Goal: Information Seeking & Learning: Learn about a topic

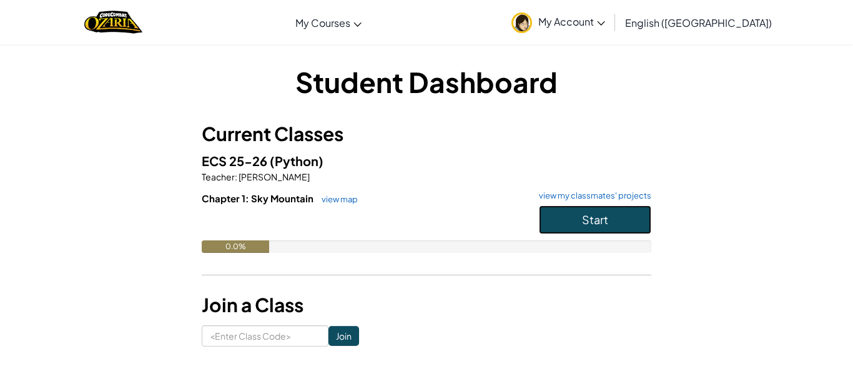
click at [580, 213] on button "Start" at bounding box center [595, 219] width 112 height 29
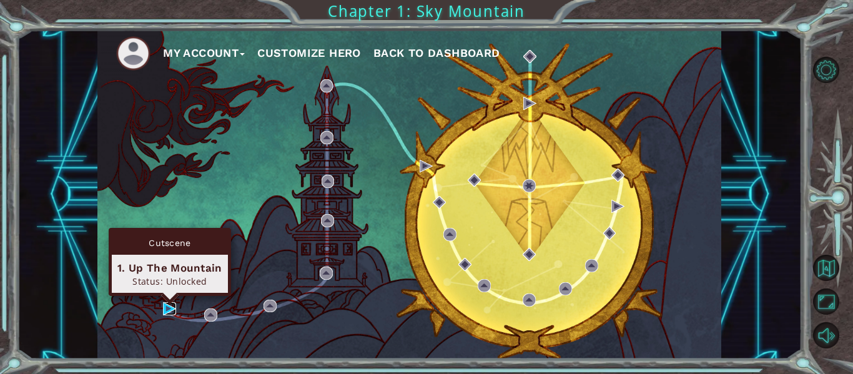
click at [165, 311] on img at bounding box center [169, 308] width 13 height 13
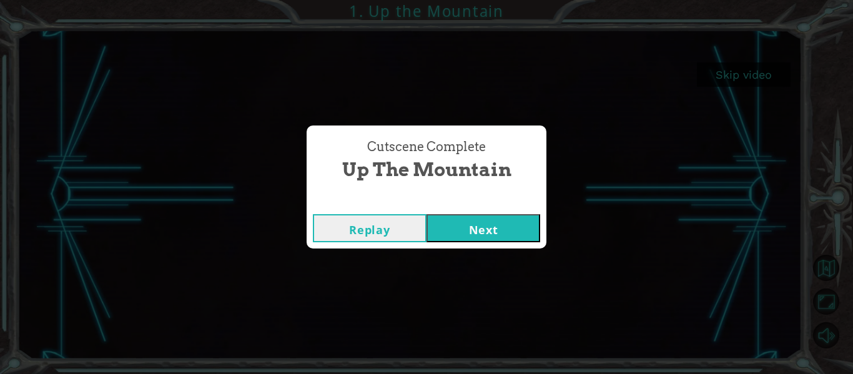
click at [465, 229] on button "Next" at bounding box center [484, 228] width 114 height 28
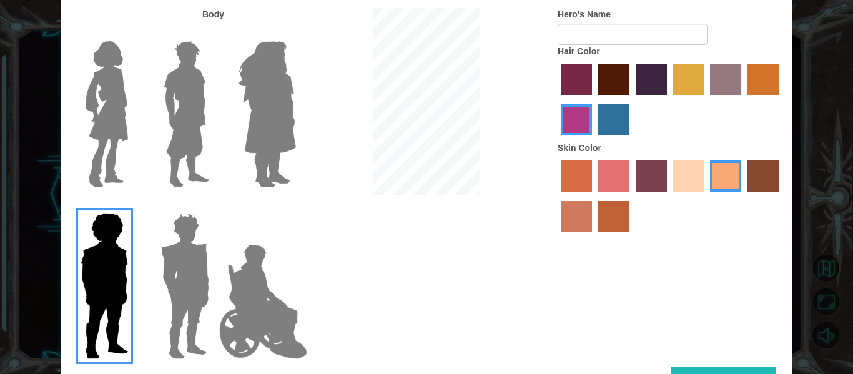
click at [112, 157] on img at bounding box center [107, 114] width 52 height 156
click at [133, 33] on input "Hero Connie" at bounding box center [133, 33] width 0 height 0
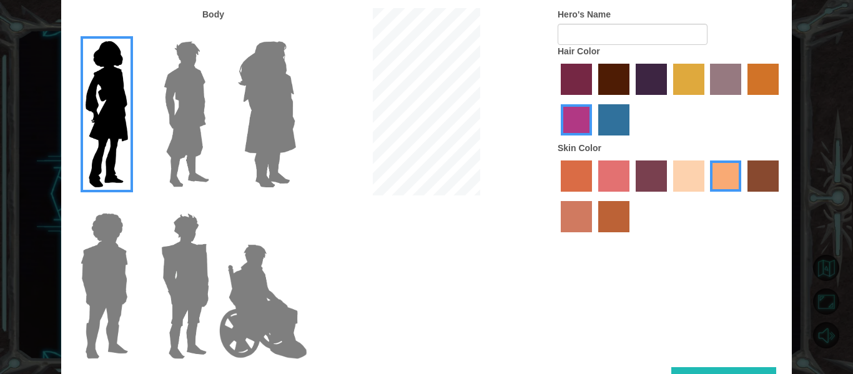
click at [681, 177] on label "sandy beach skin color" at bounding box center [688, 176] width 31 height 31
click at [669, 196] on input "sandy beach skin color" at bounding box center [669, 196] width 0 height 0
click at [687, 72] on label "tulip tree hair color" at bounding box center [688, 79] width 31 height 31
click at [669, 99] on input "tulip tree hair color" at bounding box center [669, 99] width 0 height 0
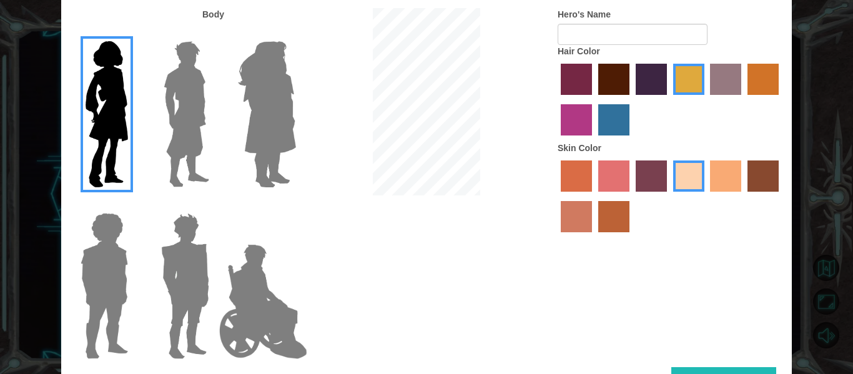
click at [263, 135] on img at bounding box center [267, 114] width 68 height 156
click at [295, 33] on input "Hero Amethyst" at bounding box center [295, 33] width 0 height 0
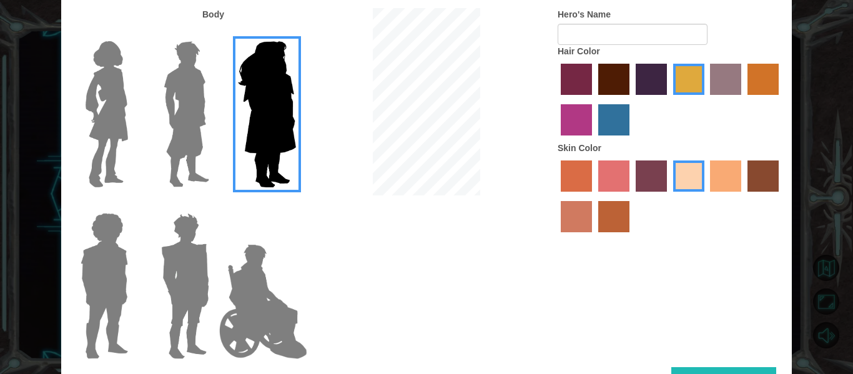
click at [130, 130] on img at bounding box center [107, 114] width 52 height 156
click at [133, 33] on input "Hero Connie" at bounding box center [133, 33] width 0 height 0
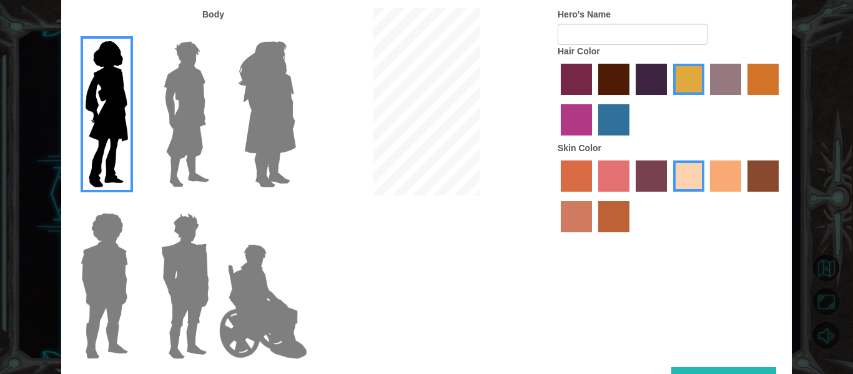
click at [724, 170] on label "tacao skin color" at bounding box center [725, 176] width 31 height 31
click at [706, 196] on input "tacao skin color" at bounding box center [706, 196] width 0 height 0
click at [695, 181] on label "sandy beach skin color" at bounding box center [688, 176] width 31 height 31
click at [669, 196] on input "sandy beach skin color" at bounding box center [669, 196] width 0 height 0
click at [646, 36] on input "Hero's Name" at bounding box center [633, 34] width 150 height 21
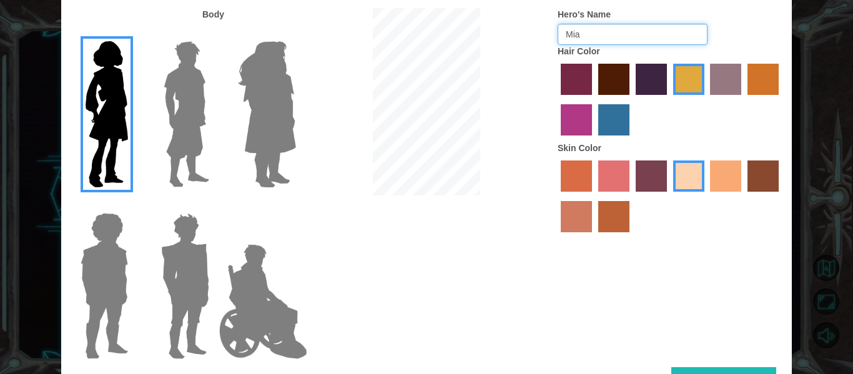
type input "Mia"
click at [852, 147] on div "Customize Your Hero Body Hero's Name Mia Hair Color Skin Color Done" at bounding box center [426, 187] width 853 height 374
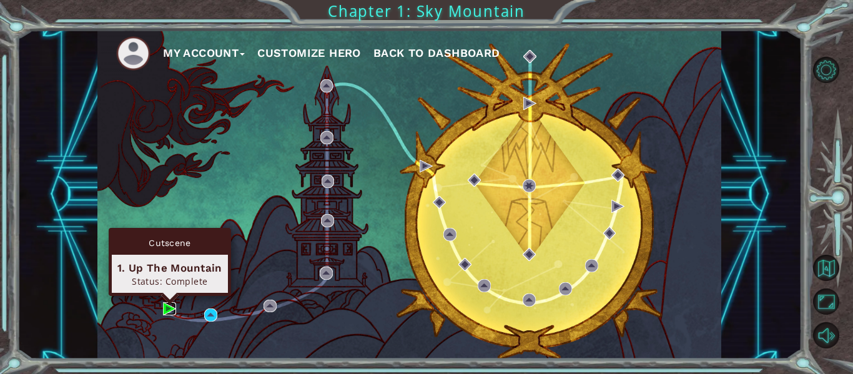
click at [170, 310] on img at bounding box center [169, 308] width 13 height 13
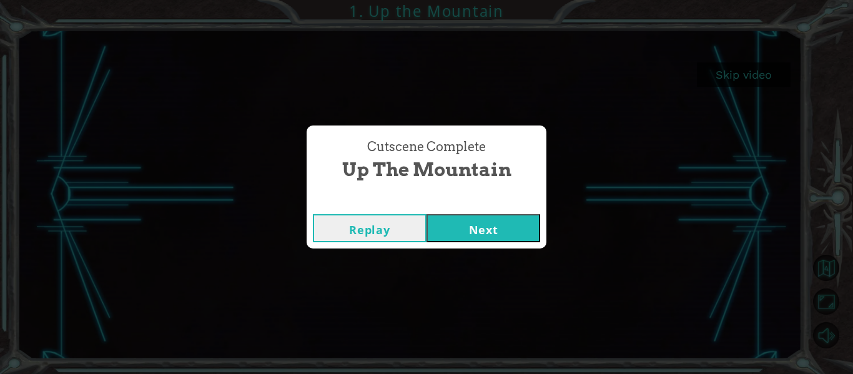
click at [507, 229] on button "Next" at bounding box center [484, 228] width 114 height 28
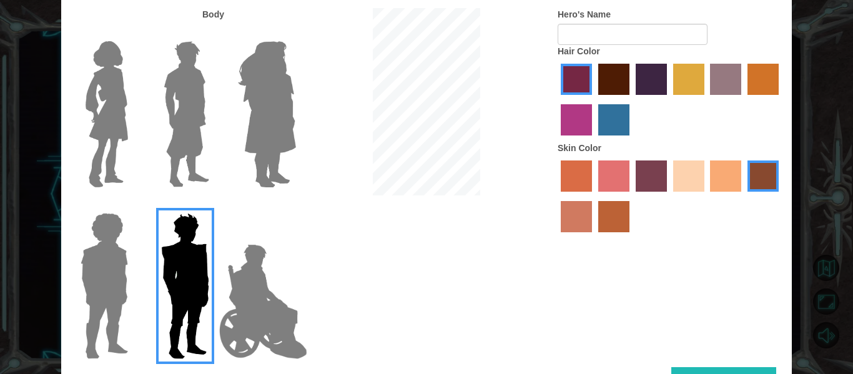
click at [117, 91] on img at bounding box center [107, 114] width 52 height 156
click at [133, 33] on input "Hero Connie" at bounding box center [133, 33] width 0 height 0
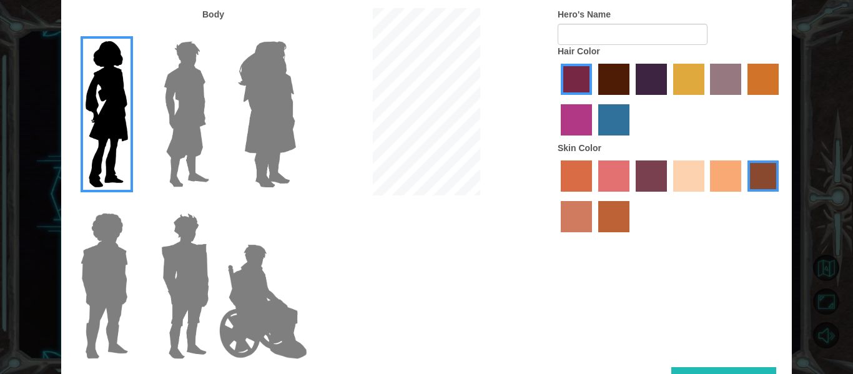
click at [684, 79] on label "tulip tree hair color" at bounding box center [688, 79] width 31 height 31
click at [669, 99] on input "tulip tree hair color" at bounding box center [669, 99] width 0 height 0
click at [676, 177] on label "sandy beach skin color" at bounding box center [688, 176] width 31 height 31
click at [669, 196] on input "sandy beach skin color" at bounding box center [669, 196] width 0 height 0
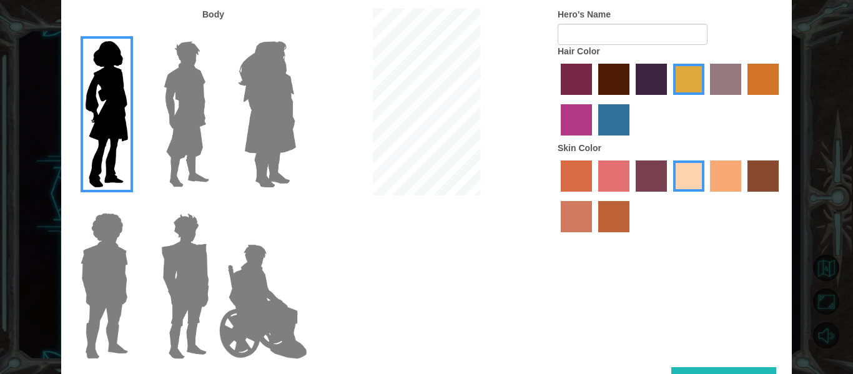
click at [626, 130] on label "lachmara hair color" at bounding box center [613, 119] width 31 height 31
click at [594, 140] on input "lachmara hair color" at bounding box center [594, 140] width 0 height 0
click at [572, 119] on label "medium red violet hair color" at bounding box center [576, 119] width 31 height 31
click at [781, 99] on input "medium red violet hair color" at bounding box center [781, 99] width 0 height 0
click at [577, 91] on label "paprika hair color" at bounding box center [576, 79] width 31 height 31
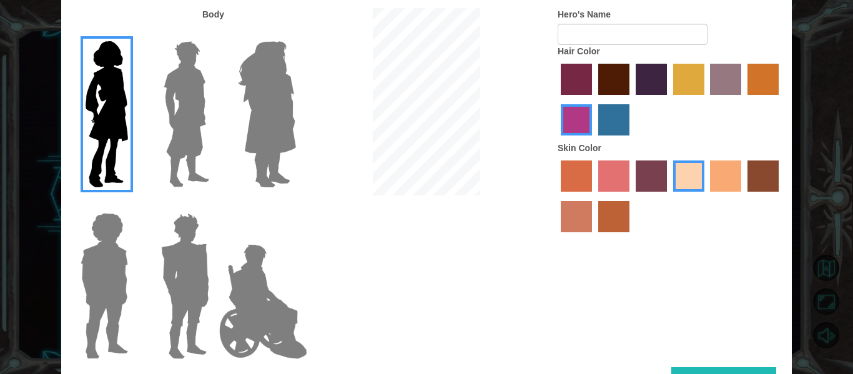
click at [556, 99] on input "paprika hair color" at bounding box center [556, 99] width 0 height 0
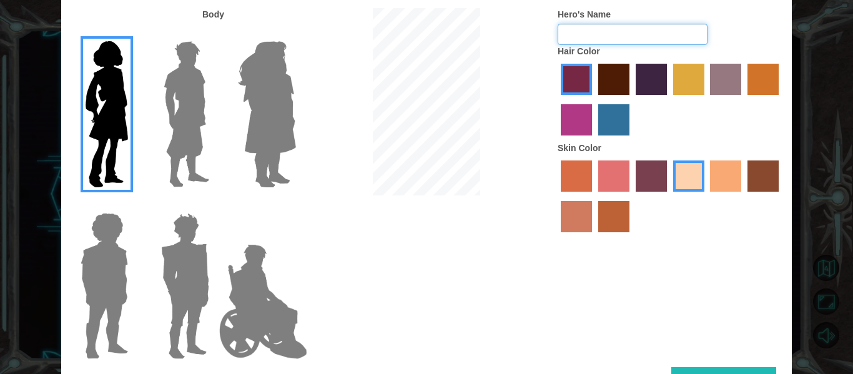
click at [623, 41] on input "Hero's Name" at bounding box center [633, 34] width 150 height 21
click at [610, 89] on label "maroon hair color" at bounding box center [613, 79] width 31 height 31
click at [594, 99] on input "maroon hair color" at bounding box center [594, 99] width 0 height 0
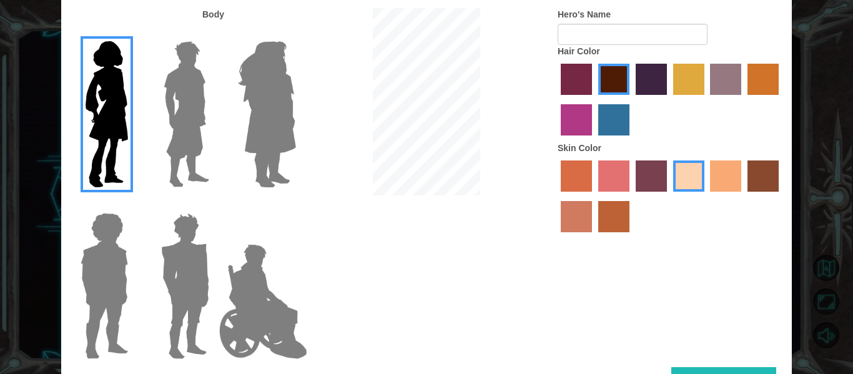
click at [663, 78] on label "hot purple hair color" at bounding box center [651, 79] width 31 height 31
click at [631, 99] on input "hot purple hair color" at bounding box center [631, 99] width 0 height 0
click at [683, 83] on label "tulip tree hair color" at bounding box center [688, 79] width 31 height 31
click at [669, 99] on input "tulip tree hair color" at bounding box center [669, 99] width 0 height 0
click at [706, 85] on div at bounding box center [670, 101] width 225 height 81
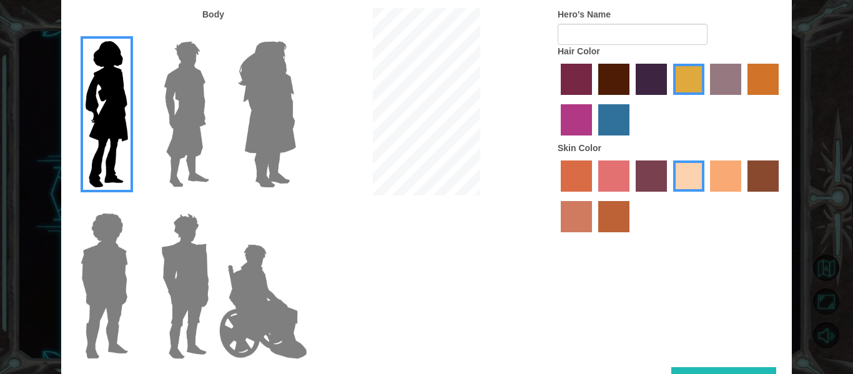
click at [724, 82] on label "bazaar hair color" at bounding box center [725, 79] width 31 height 31
click at [706, 99] on input "bazaar hair color" at bounding box center [706, 99] width 0 height 0
click at [771, 84] on label "gold drop hair color" at bounding box center [763, 79] width 31 height 31
click at [743, 99] on input "gold drop hair color" at bounding box center [743, 99] width 0 height 0
click at [567, 119] on label "medium red violet hair color" at bounding box center [576, 119] width 31 height 31
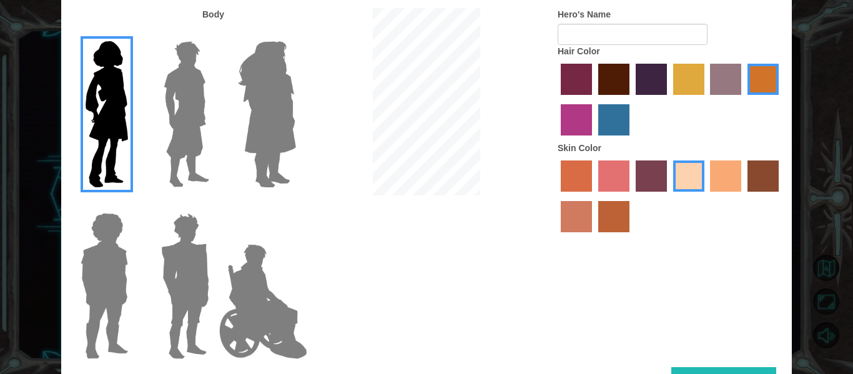
click at [781, 99] on input "medium red violet hair color" at bounding box center [781, 99] width 0 height 0
click at [598, 127] on label "lachmara hair color" at bounding box center [613, 119] width 31 height 31
click at [594, 140] on input "lachmara hair color" at bounding box center [594, 140] width 0 height 0
click at [613, 81] on label "maroon hair color" at bounding box center [613, 79] width 31 height 31
click at [594, 99] on input "maroon hair color" at bounding box center [594, 99] width 0 height 0
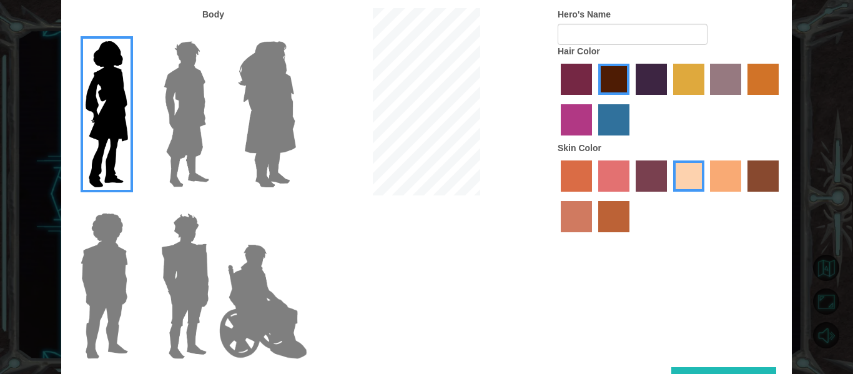
click at [586, 81] on label "paprika hair color" at bounding box center [576, 79] width 31 height 31
click at [556, 99] on input "paprika hair color" at bounding box center [556, 99] width 0 height 0
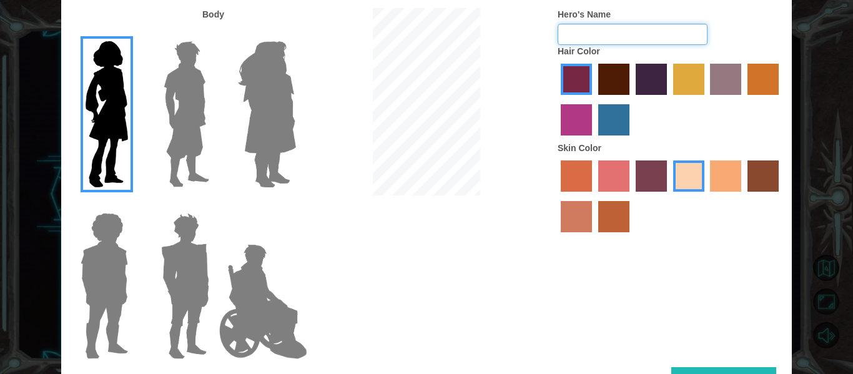
click at [588, 41] on input "Hero's Name" at bounding box center [633, 34] width 150 height 21
type input "Mia"
click at [492, 224] on div "Body Hero's Name [PERSON_NAME] Hair Color Skin Color" at bounding box center [426, 187] width 731 height 359
drag, startPoint x: 669, startPoint y: 263, endPoint x: 667, endPoint y: 354, distance: 91.2
click at [667, 354] on div "Body Hero's Name [PERSON_NAME] Hair Color Skin Color" at bounding box center [426, 187] width 731 height 359
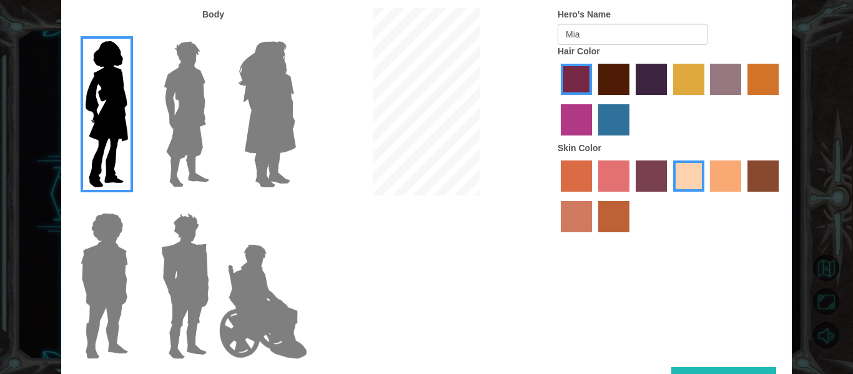
click at [680, 372] on button "Done" at bounding box center [723, 381] width 105 height 28
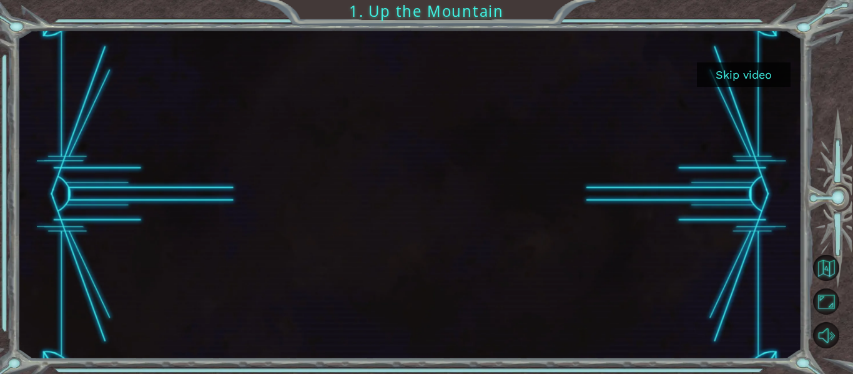
click at [754, 69] on button "Skip video" at bounding box center [744, 74] width 94 height 24
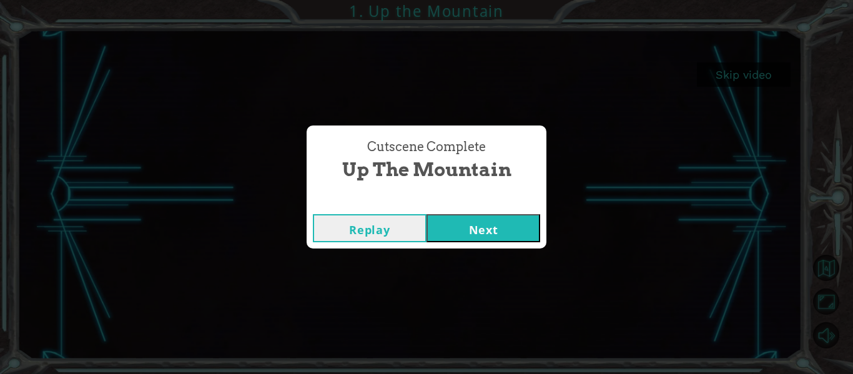
click at [496, 220] on button "Next" at bounding box center [484, 228] width 114 height 28
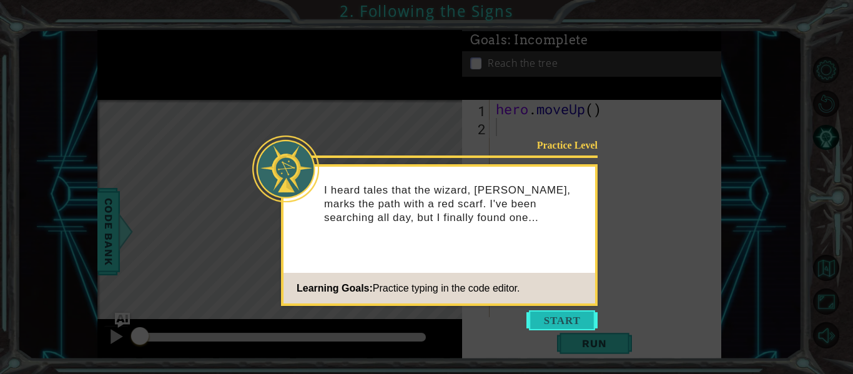
click at [565, 315] on button "Start" at bounding box center [561, 320] width 71 height 20
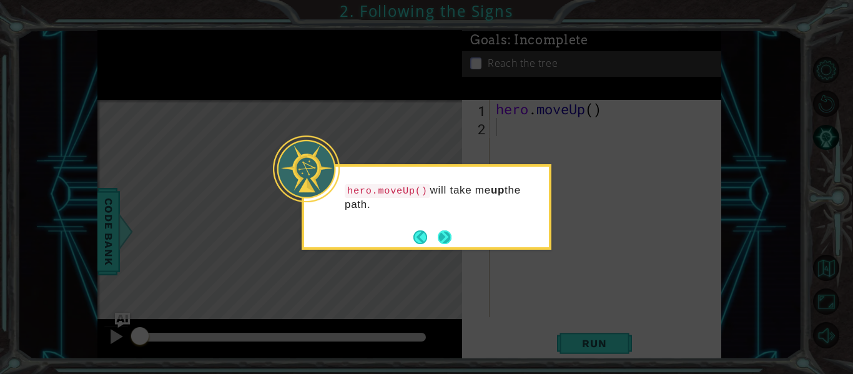
click at [443, 236] on button "Next" at bounding box center [445, 237] width 17 height 17
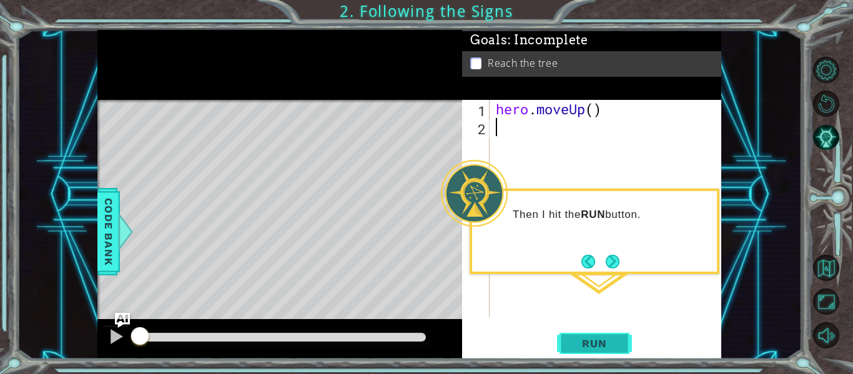
click at [600, 335] on button "Run" at bounding box center [594, 344] width 75 height 26
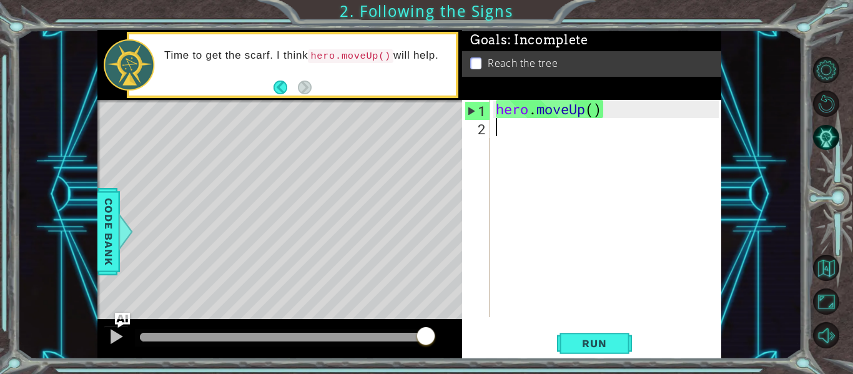
click at [475, 110] on div "1" at bounding box center [477, 111] width 24 height 18
click at [470, 109] on div "1" at bounding box center [477, 111] width 24 height 18
type textarea "hero.moveUp()"
click at [590, 346] on span "Run" at bounding box center [594, 343] width 49 height 12
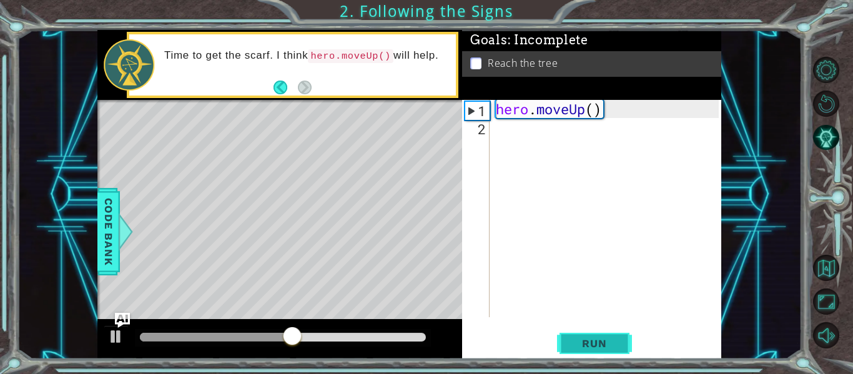
click at [587, 347] on span "Run" at bounding box center [594, 343] width 49 height 12
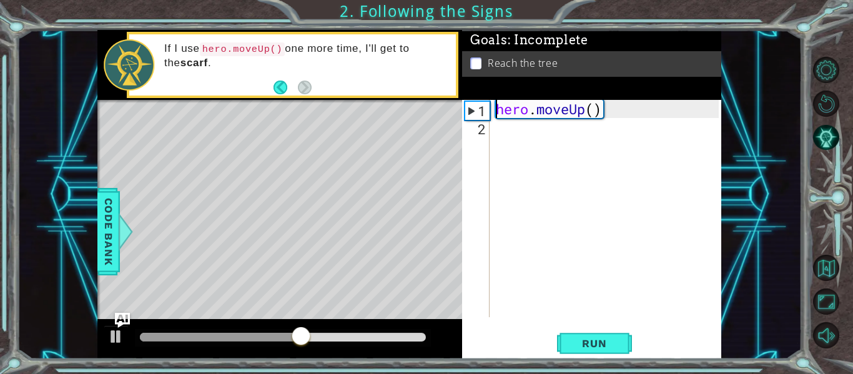
click at [490, 129] on div "hero.moveUp() 1 2 hero . moveUp ( ) ההההההההההההההההההההההההההההההההההההההההההה…" at bounding box center [590, 208] width 257 height 217
click at [500, 130] on div "hero . moveUp ( )" at bounding box center [609, 227] width 232 height 254
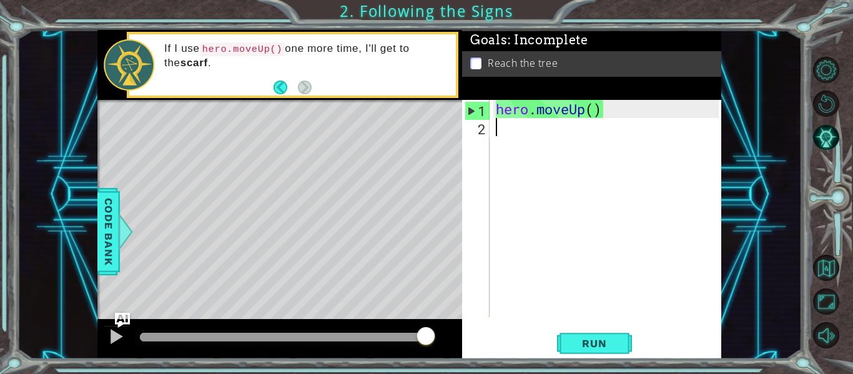
type textarea "h"
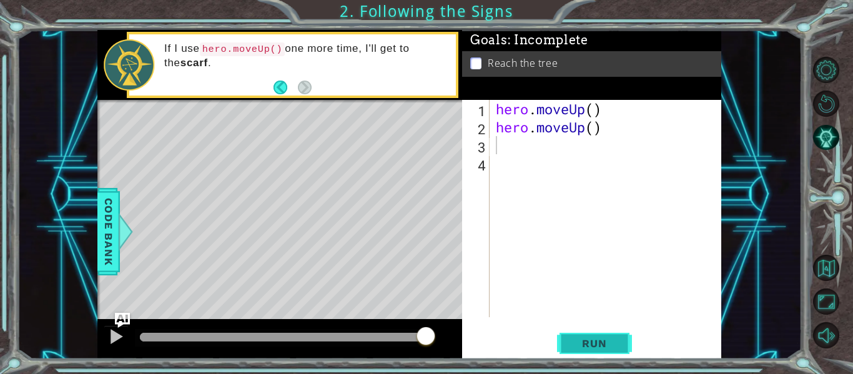
click at [606, 346] on span "Run" at bounding box center [594, 343] width 49 height 12
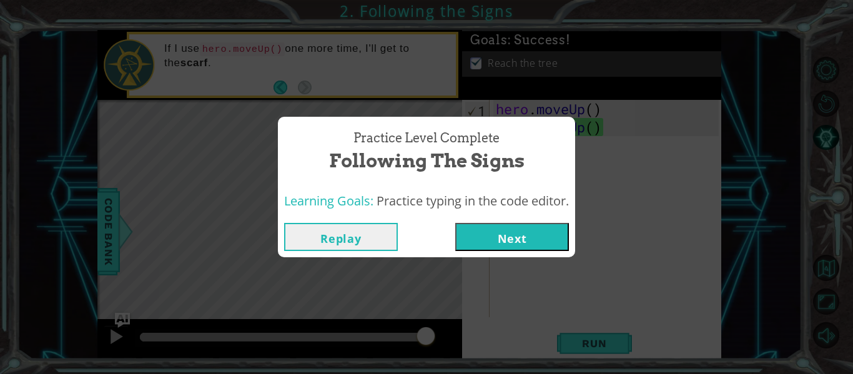
click at [490, 240] on button "Next" at bounding box center [512, 237] width 114 height 28
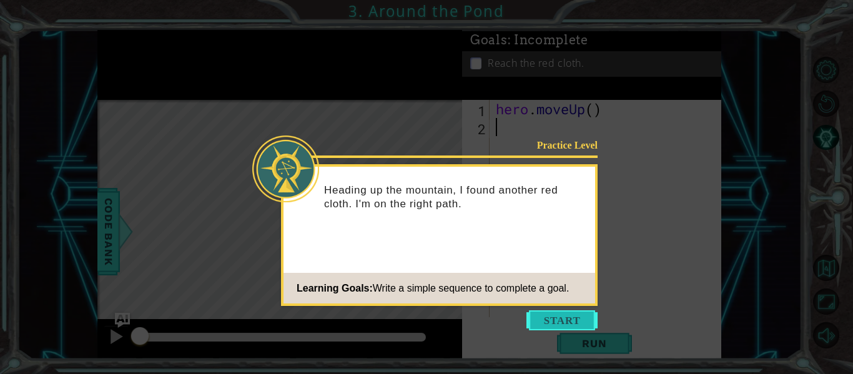
click at [550, 327] on button "Start" at bounding box center [561, 320] width 71 height 20
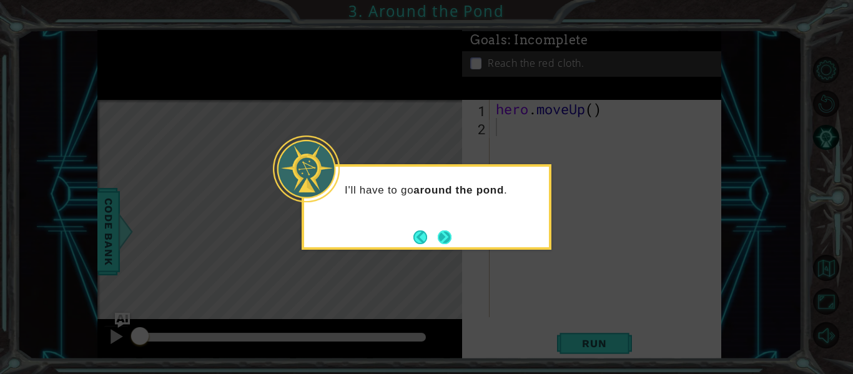
click at [447, 237] on button "Next" at bounding box center [445, 237] width 17 height 17
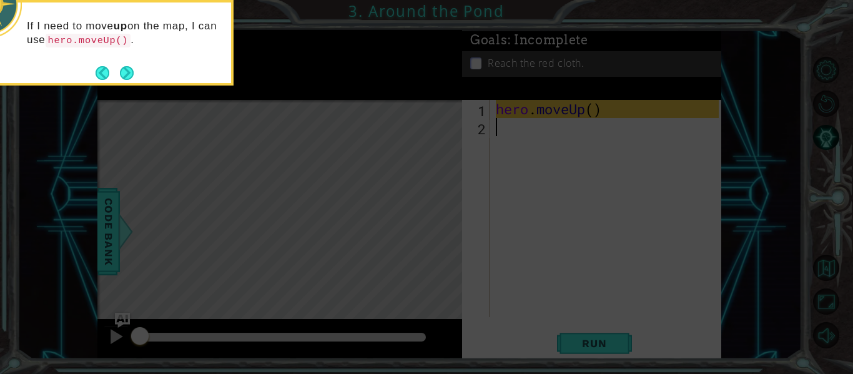
click at [535, 229] on icon at bounding box center [426, 56] width 853 height 636
click at [127, 69] on button "Next" at bounding box center [127, 73] width 22 height 22
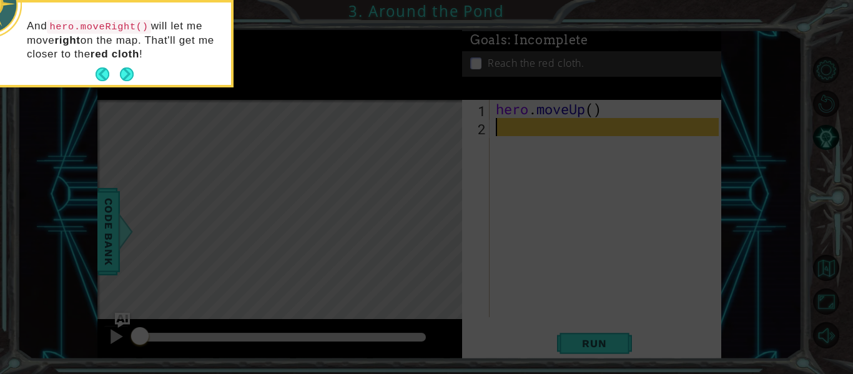
click at [127, 69] on button "Next" at bounding box center [127, 74] width 22 height 22
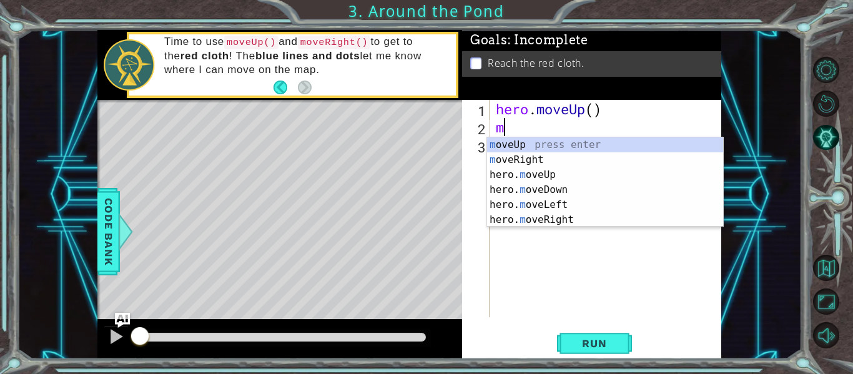
type textarea "mo"
click at [545, 160] on div "mo veUp press enter mo veRight press enter hero. mo veUp press enter hero. mo v…" at bounding box center [605, 197] width 236 height 120
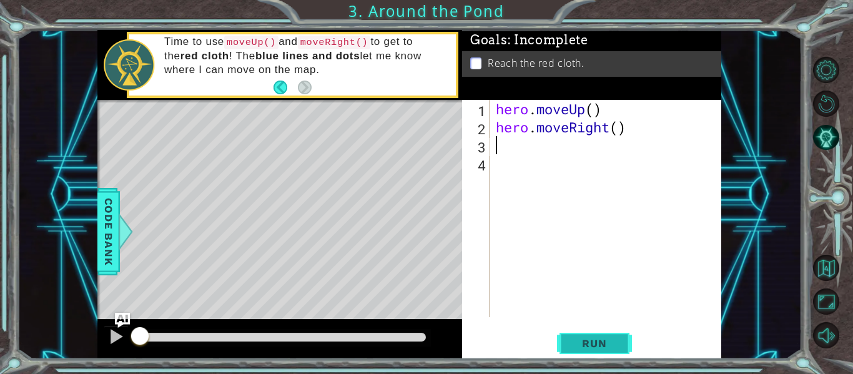
click at [621, 347] on button "Run" at bounding box center [594, 344] width 75 height 26
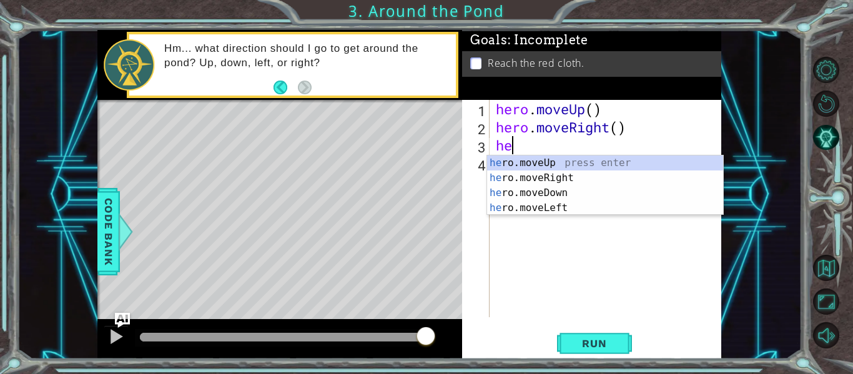
type textarea "her"
click at [496, 159] on div "her o.moveUp press enter her o.moveRight press enter her o.moveDown press enter…" at bounding box center [605, 201] width 236 height 90
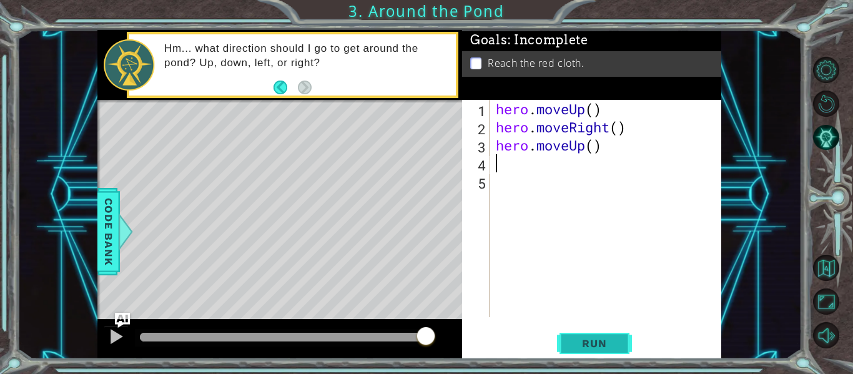
click at [598, 342] on span "Run" at bounding box center [594, 343] width 49 height 12
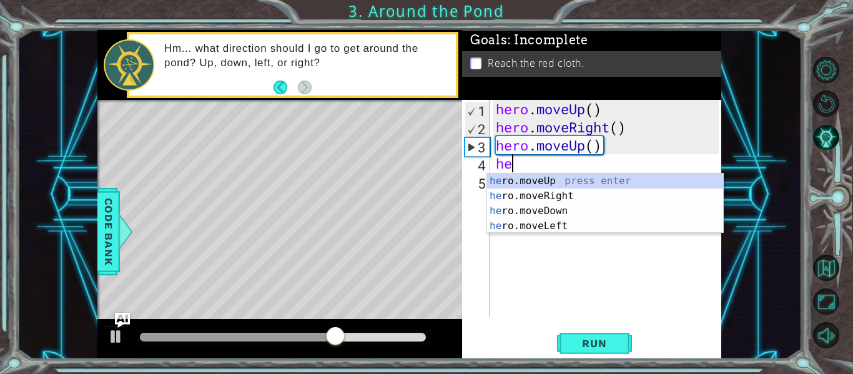
type textarea "her"
click at [570, 181] on div "her o.moveUp press enter her o.moveRight press enter her o.moveDown press enter…" at bounding box center [605, 219] width 236 height 90
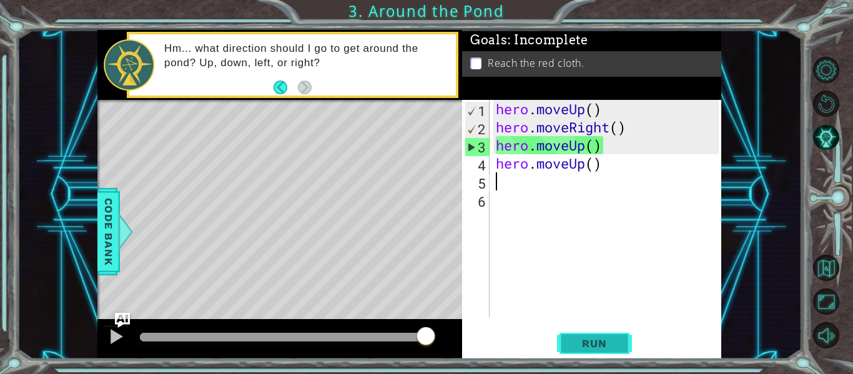
click at [603, 338] on span "Run" at bounding box center [594, 343] width 49 height 12
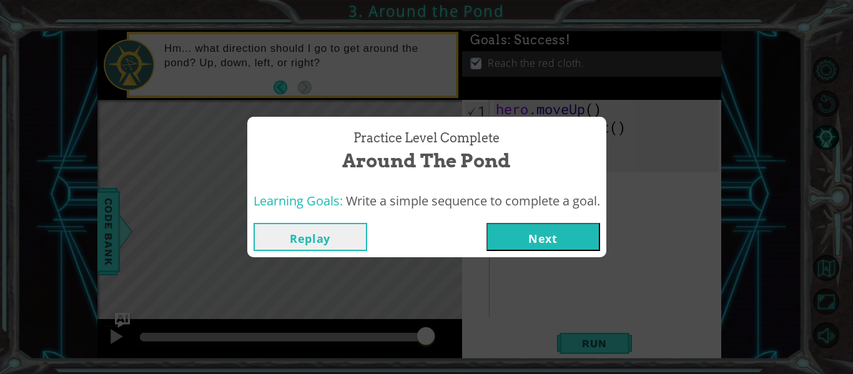
click at [528, 235] on button "Next" at bounding box center [544, 237] width 114 height 28
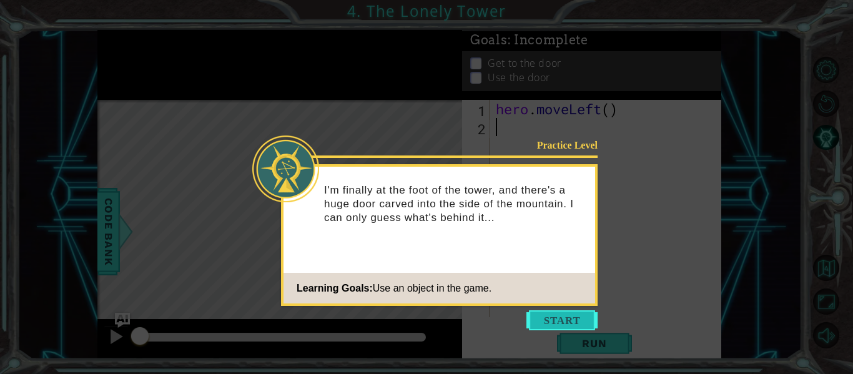
click at [570, 317] on button "Start" at bounding box center [561, 320] width 71 height 20
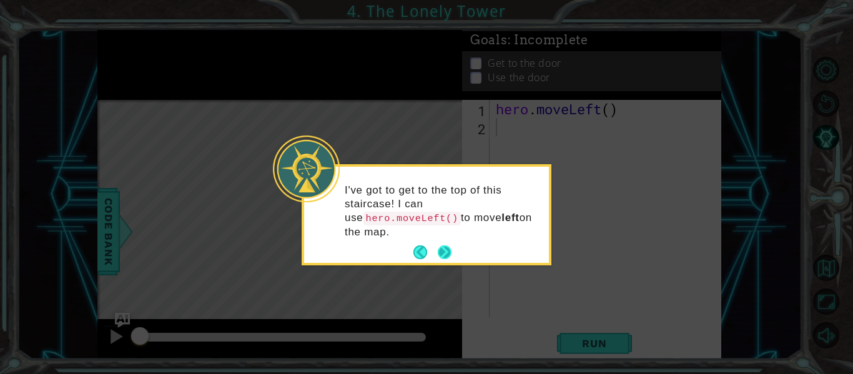
click at [447, 251] on button "Next" at bounding box center [444, 252] width 19 height 19
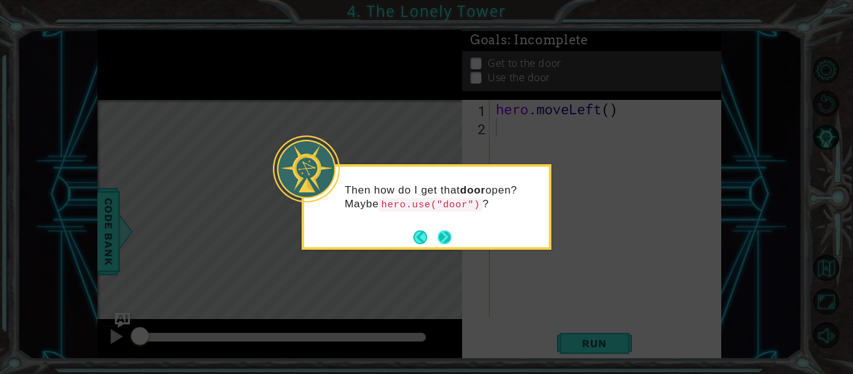
click at [442, 234] on button "Next" at bounding box center [445, 237] width 16 height 16
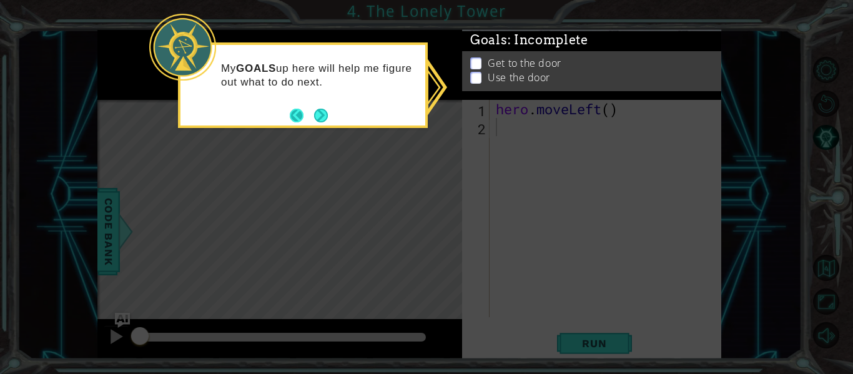
click at [302, 115] on button "Back" at bounding box center [302, 116] width 24 height 14
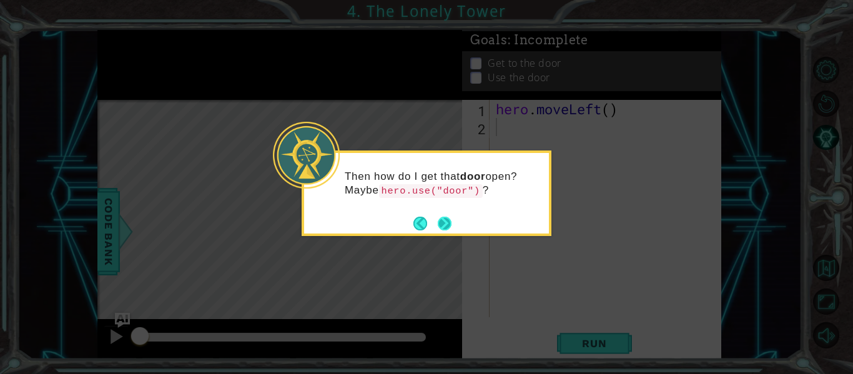
click at [438, 217] on button "Next" at bounding box center [444, 223] width 19 height 19
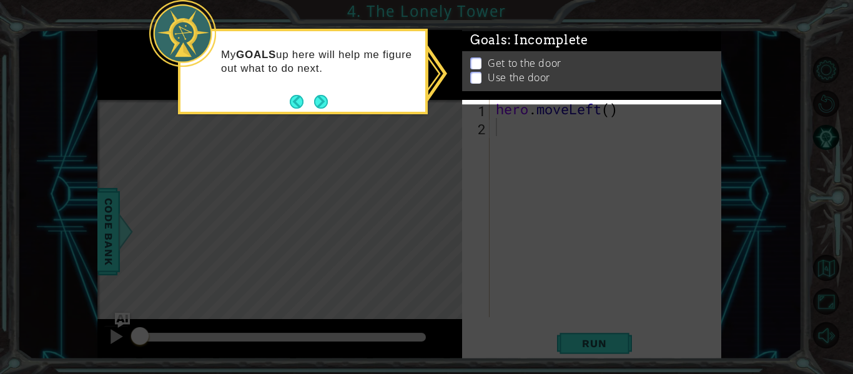
click at [477, 76] on p at bounding box center [475, 70] width 11 height 12
click at [477, 77] on p at bounding box center [475, 72] width 11 height 12
click at [322, 99] on button "Next" at bounding box center [322, 102] width 16 height 16
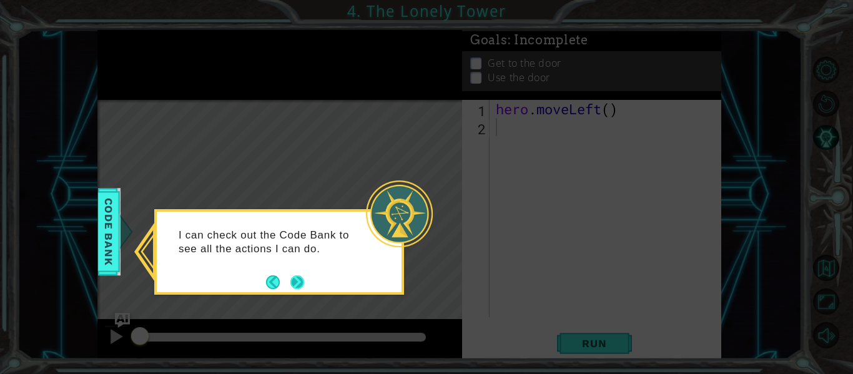
click at [292, 278] on button "Next" at bounding box center [297, 282] width 15 height 15
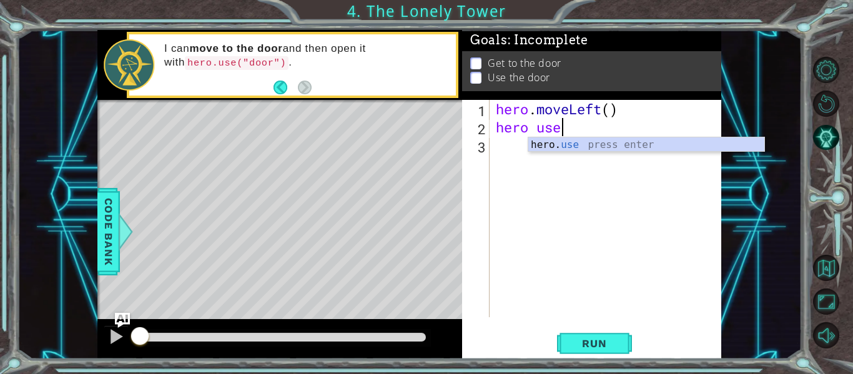
scroll to position [0, 2]
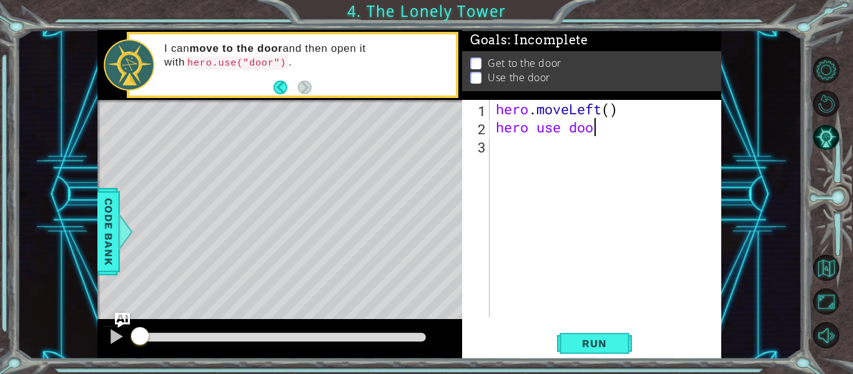
type textarea "hero use door"
click at [586, 343] on span "Run" at bounding box center [594, 343] width 49 height 12
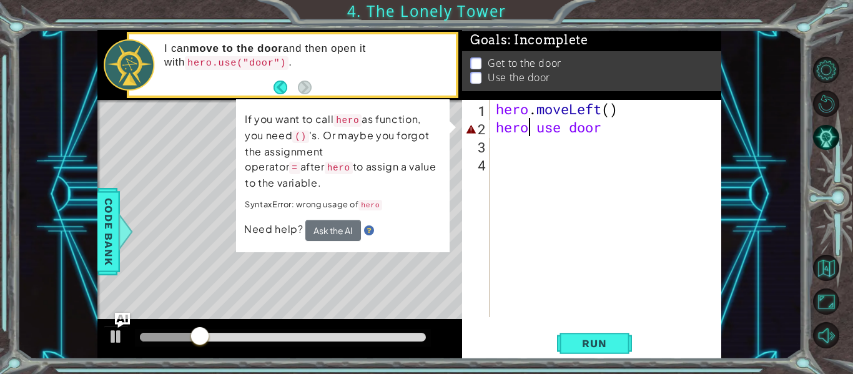
click at [530, 130] on div "hero . moveLeft ( ) hero use door" at bounding box center [609, 227] width 232 height 254
click at [540, 129] on div "hero . moveLeft ( ) hero use door" at bounding box center [609, 227] width 232 height 254
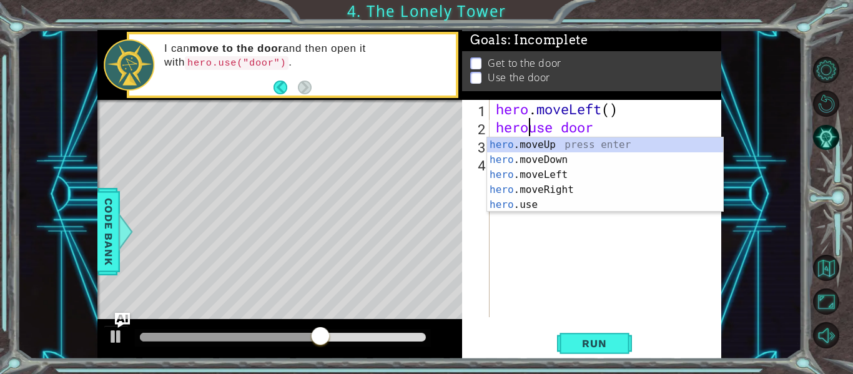
scroll to position [0, 2]
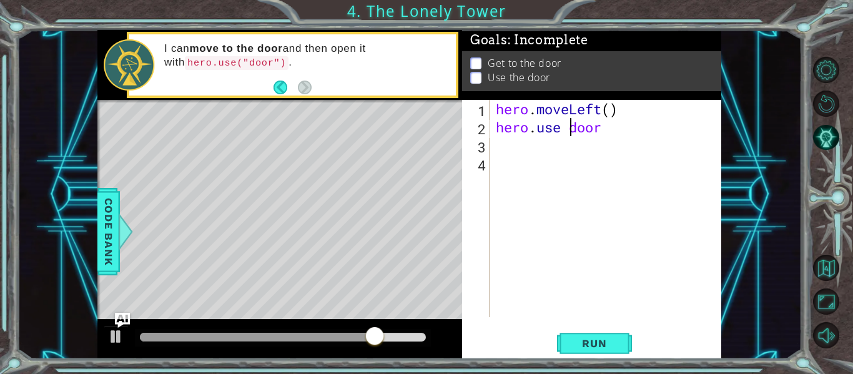
click at [570, 129] on div "hero . moveLeft ( ) hero . use door" at bounding box center [609, 227] width 232 height 254
click at [618, 126] on div "hero . moveLeft ( ) hero . use ( "door" at bounding box center [609, 227] width 232 height 254
type textarea "hero.use ("door")"
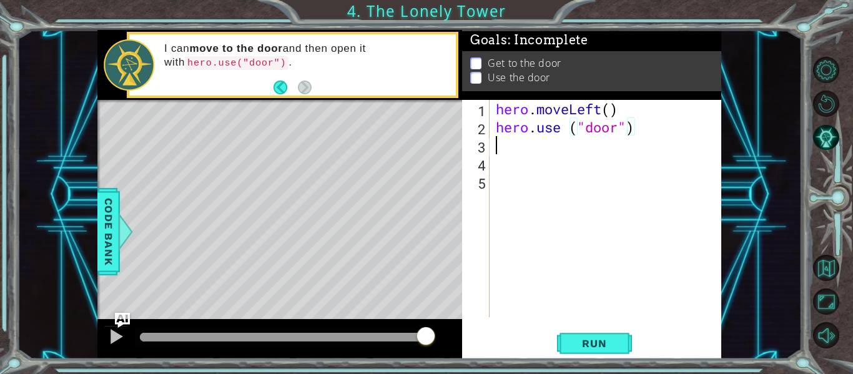
scroll to position [0, 0]
click at [603, 339] on span "Run" at bounding box center [594, 343] width 49 height 12
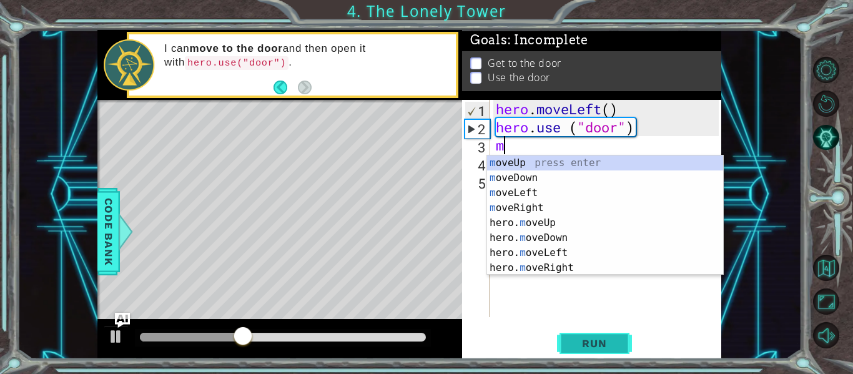
type textarea "mo"
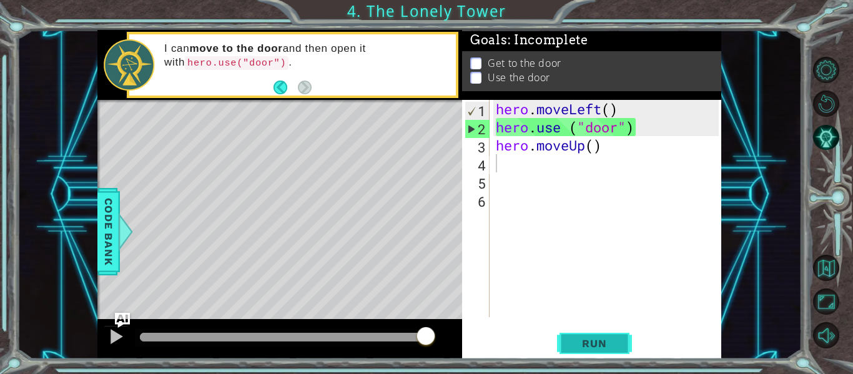
click at [591, 339] on span "Run" at bounding box center [594, 343] width 49 height 12
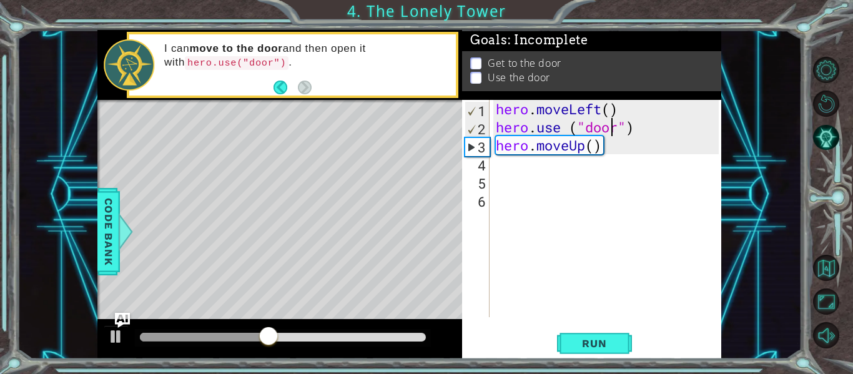
click at [610, 133] on div "hero . moveLeft ( ) hero . use ( "door" ) hero . moveUp ( )" at bounding box center [609, 227] width 232 height 254
click at [640, 132] on div "hero . moveLeft ( ) hero . use ( "door" ) hero . moveUp ( )" at bounding box center [609, 227] width 232 height 254
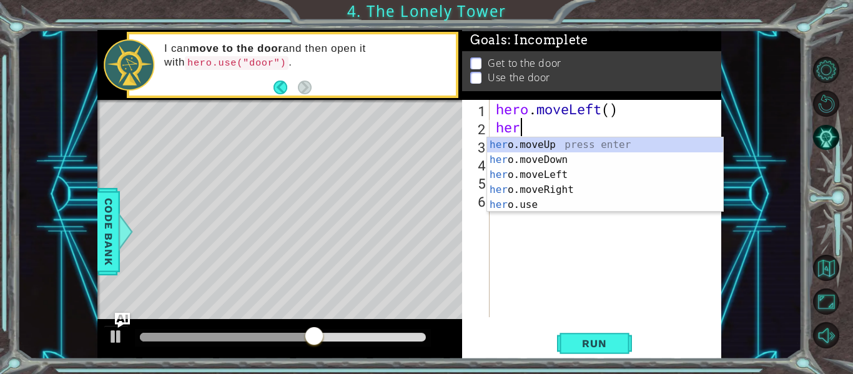
type textarea "h"
type textarea "hero.moveLeft("
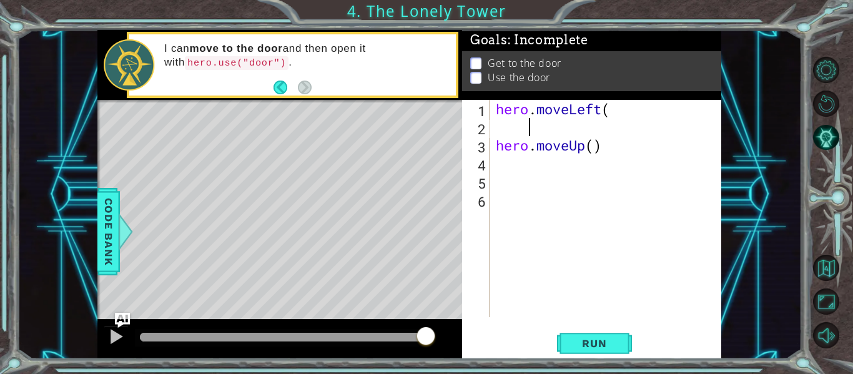
click at [618, 108] on div "hero . moveLeft ( hero . moveUp ( )" at bounding box center [609, 227] width 232 height 254
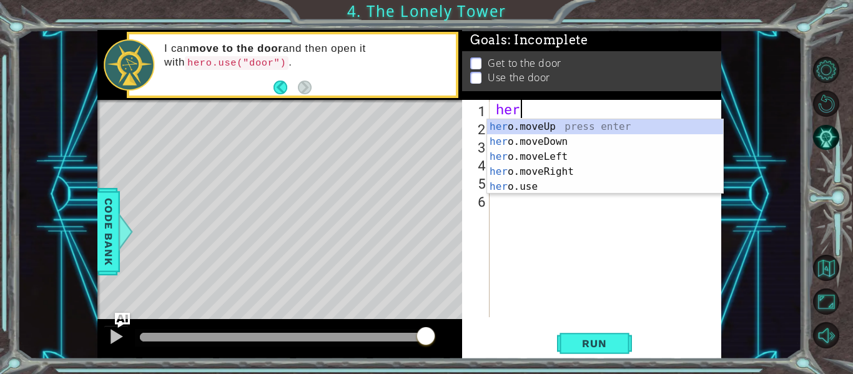
scroll to position [0, 1]
type textarea "hero"
click at [635, 126] on div "hero .moveUp press enter hero .moveDown press enter hero .moveLeft press enter …" at bounding box center [605, 171] width 236 height 105
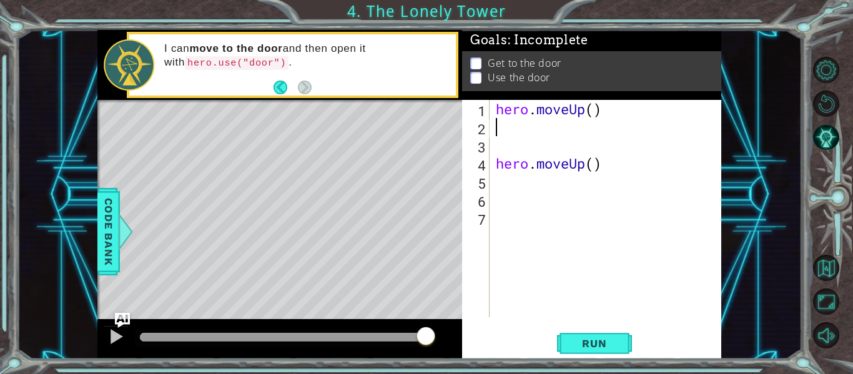
scroll to position [0, 0]
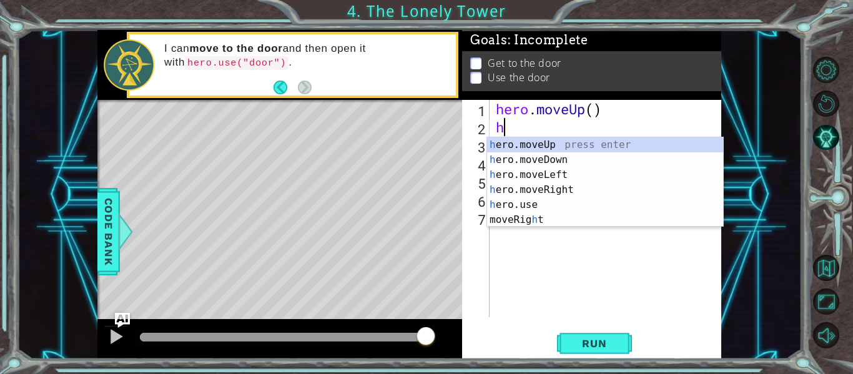
type textarea "her"
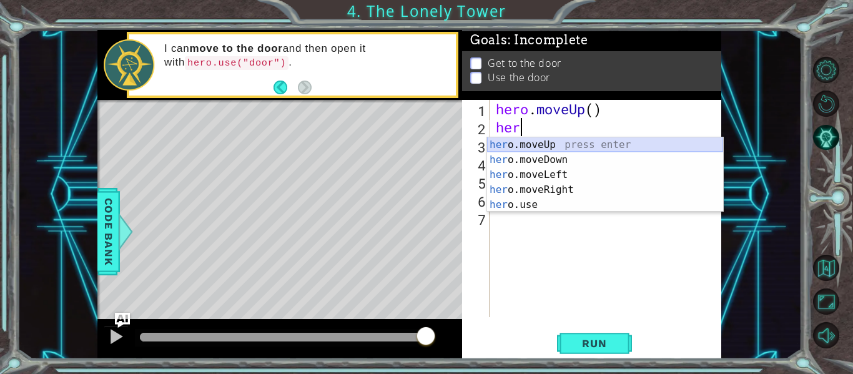
click at [645, 146] on div "her o.moveUp press enter her o.moveDown press enter her o.moveLeft press enter …" at bounding box center [605, 189] width 236 height 105
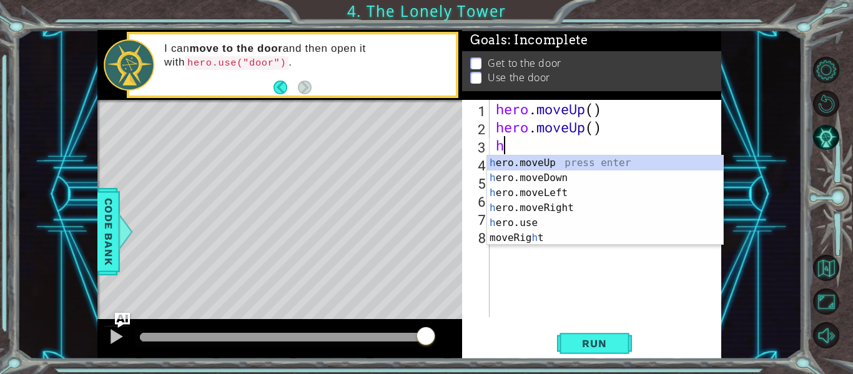
type textarea "her"
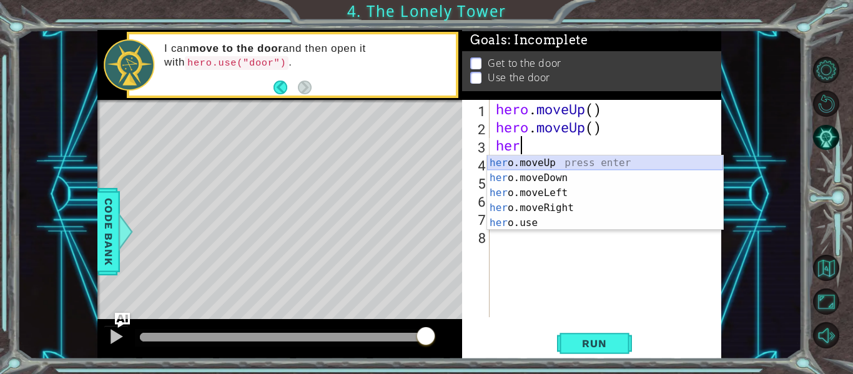
click at [577, 165] on div "her o.moveUp press enter her o.moveDown press enter her o.moveLeft press enter …" at bounding box center [605, 208] width 236 height 105
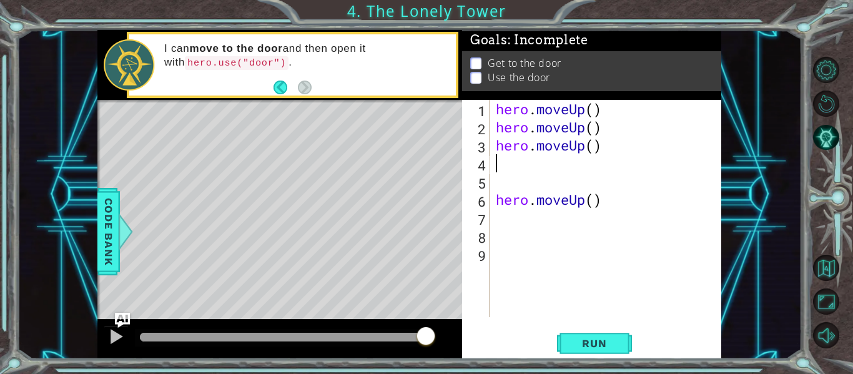
scroll to position [0, 0]
type textarea "h"
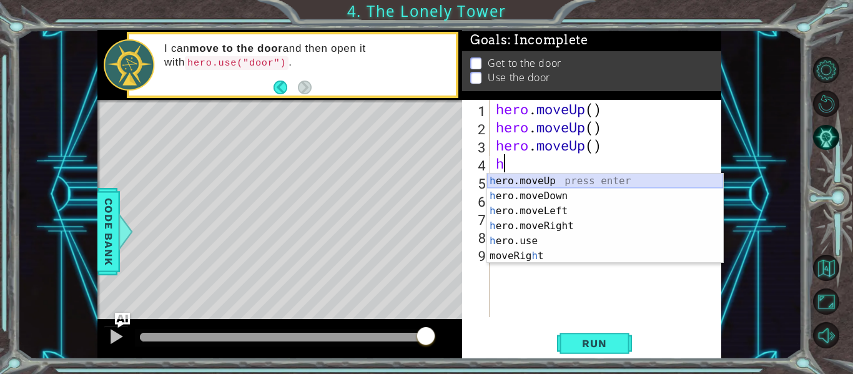
click at [541, 181] on div "h ero.moveUp press enter h ero.moveDown press enter h ero.moveLeft press enter …" at bounding box center [605, 234] width 236 height 120
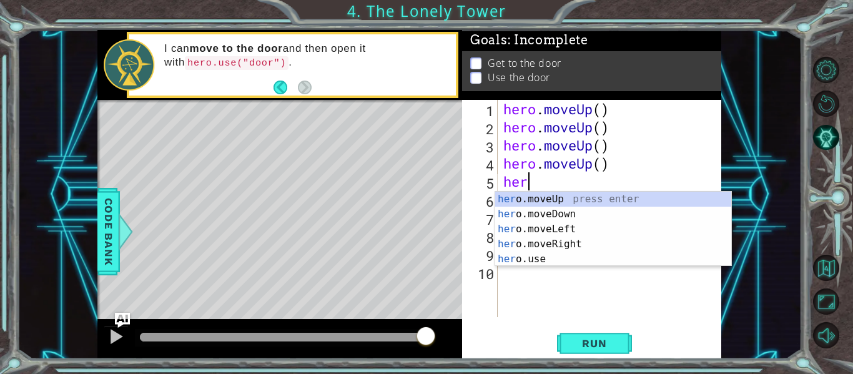
scroll to position [0, 1]
type textarea "hero"
click at [533, 230] on div "hero .moveUp press enter hero .moveDown press enter hero .moveLeft press enter …" at bounding box center [613, 244] width 236 height 105
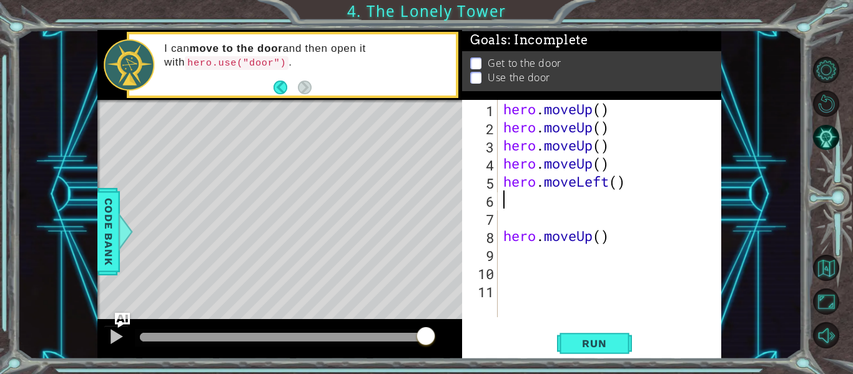
click at [506, 257] on div "hero . moveUp ( ) hero . moveUp ( ) hero . moveUp ( ) hero . moveUp ( ) hero . …" at bounding box center [613, 227] width 224 height 254
click at [505, 236] on div "hero . moveUp ( ) hero . moveUp ( ) hero . moveUp ( ) hero . moveUp ( ) hero . …" at bounding box center [613, 227] width 224 height 254
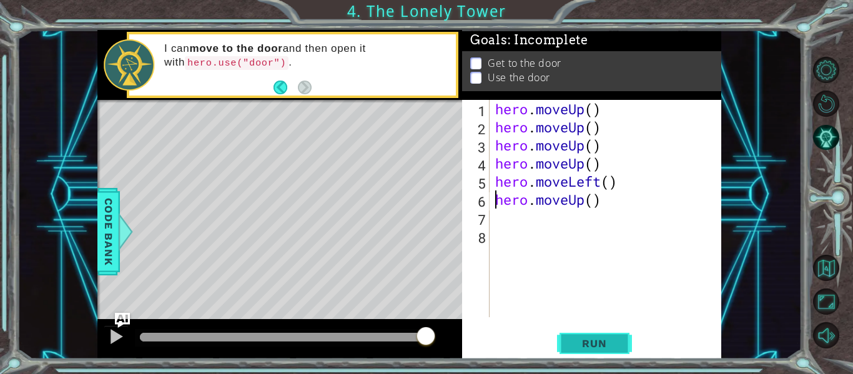
click at [595, 338] on span "Run" at bounding box center [594, 343] width 49 height 12
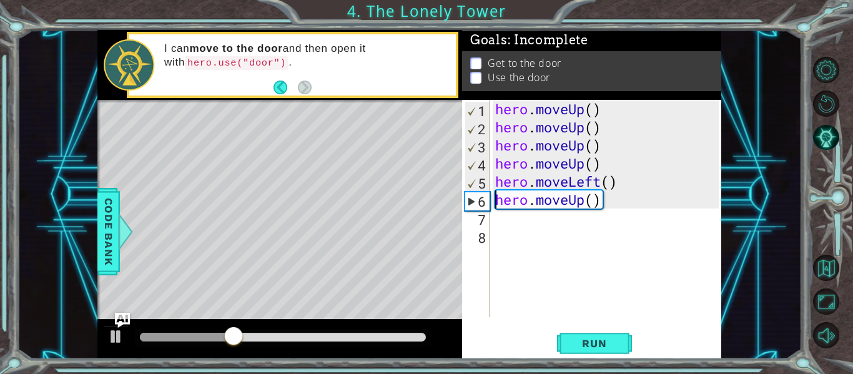
click at [625, 184] on div "hero . moveUp ( ) hero . moveUp ( ) hero . moveUp ( ) hero . moveUp ( ) hero . …" at bounding box center [609, 227] width 232 height 254
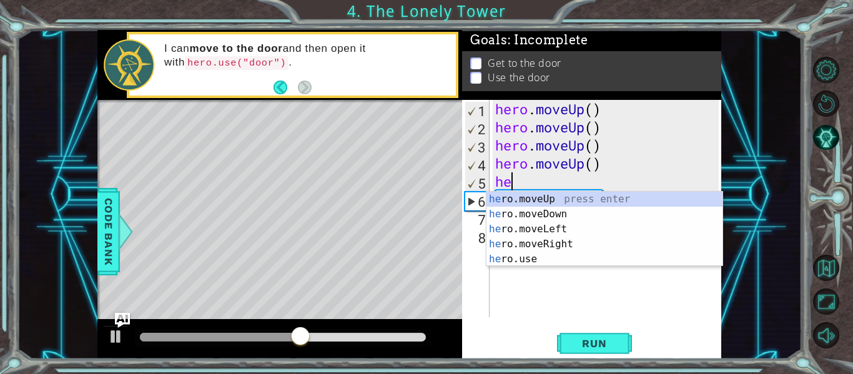
type textarea "h"
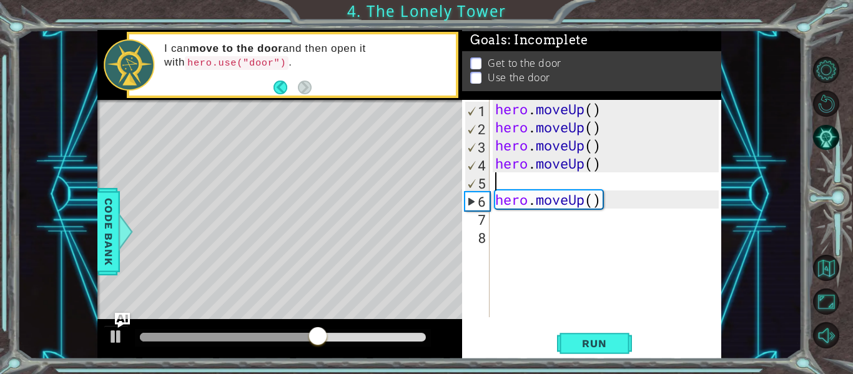
type textarea "hero.moveUp()"
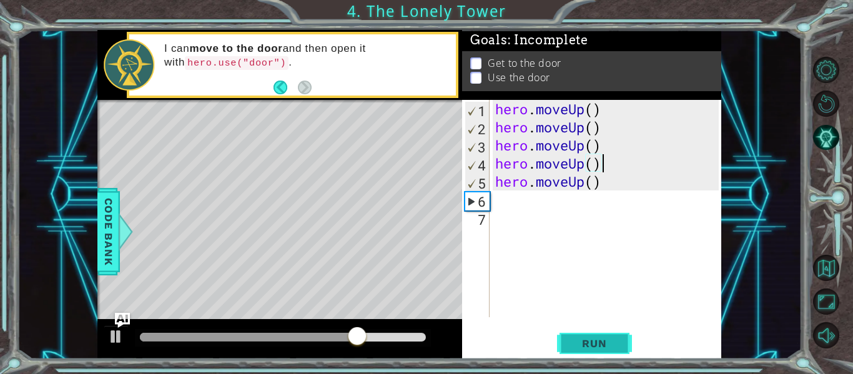
click at [605, 340] on span "Run" at bounding box center [594, 343] width 49 height 12
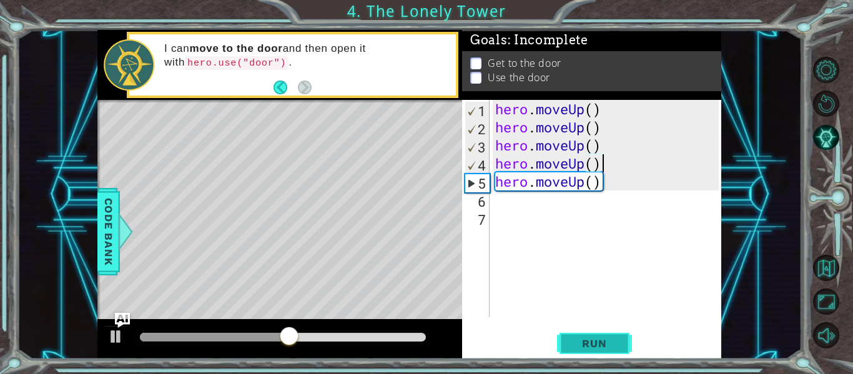
click at [593, 343] on span "Run" at bounding box center [594, 343] width 49 height 12
click at [605, 110] on div "hero . moveUp ( ) hero . moveUp ( ) hero . moveUp ( ) hero . moveUp ( ) hero . …" at bounding box center [609, 227] width 232 height 254
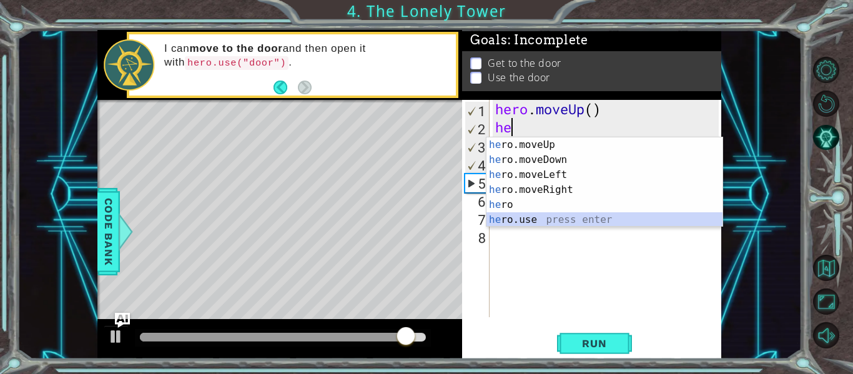
click at [593, 221] on div "he ro.moveUp press enter he ro.moveDown press enter he ro.moveLeft press enter …" at bounding box center [605, 197] width 236 height 120
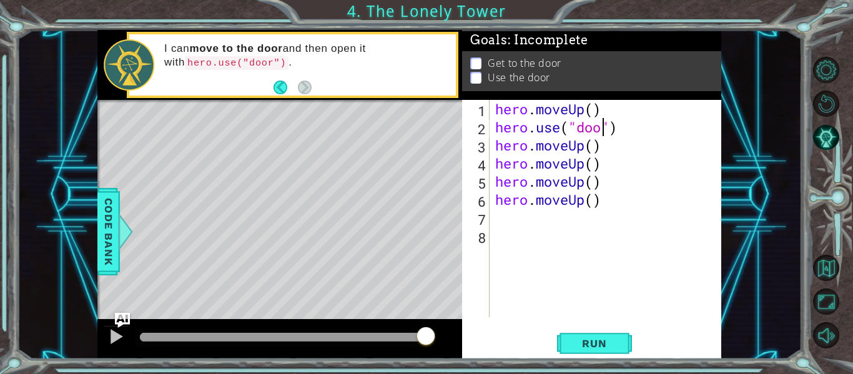
scroll to position [0, 6]
click at [601, 344] on span "Run" at bounding box center [594, 343] width 49 height 12
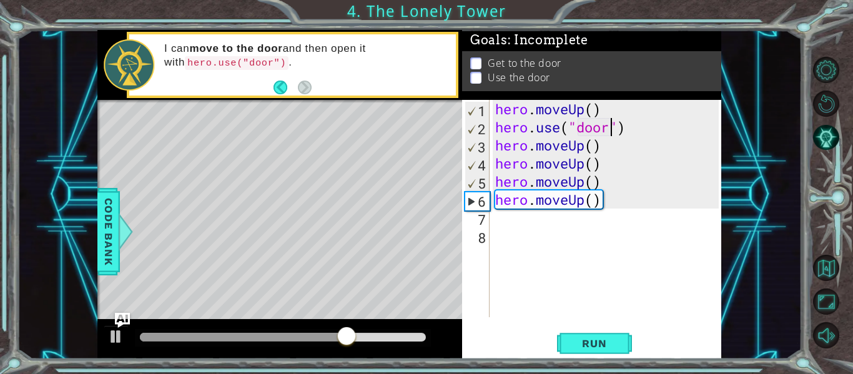
click at [604, 205] on div "hero . moveUp ( ) hero . use ( "door" ) hero . moveUp ( ) hero . moveUp ( ) her…" at bounding box center [609, 227] width 232 height 254
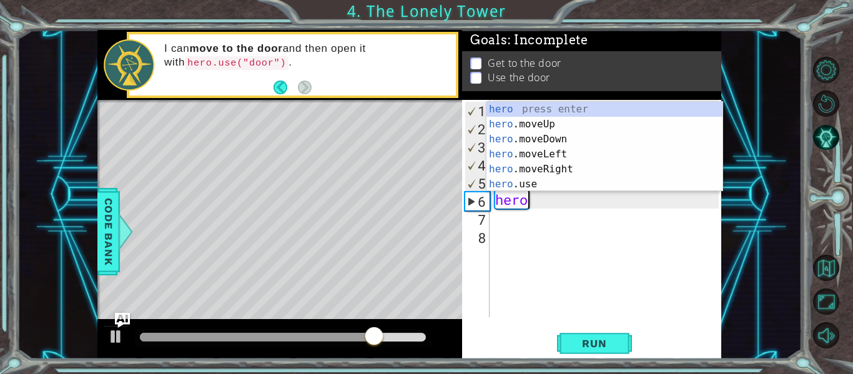
scroll to position [0, 0]
type textarea "h"
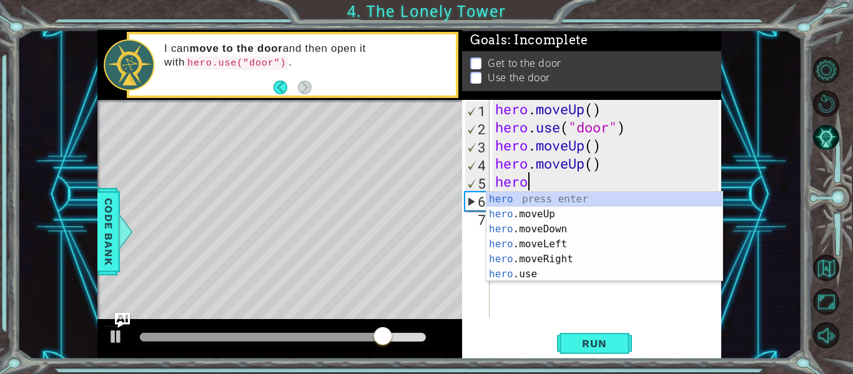
type textarea "h"
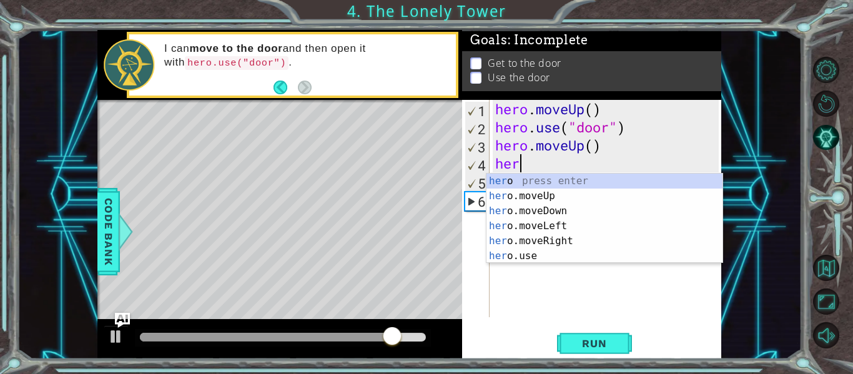
type textarea "h"
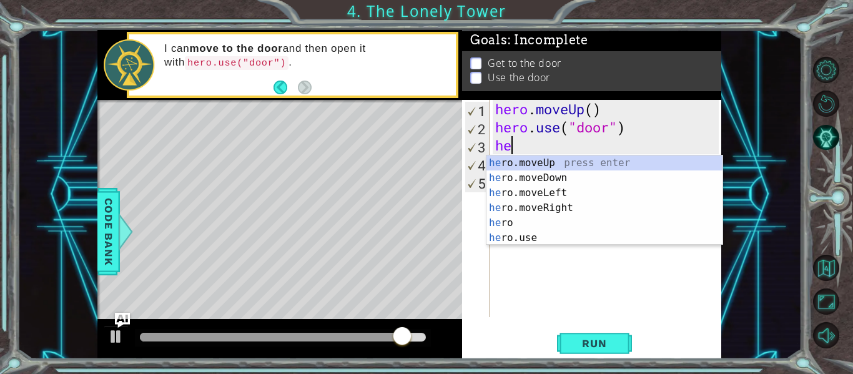
type textarea "h"
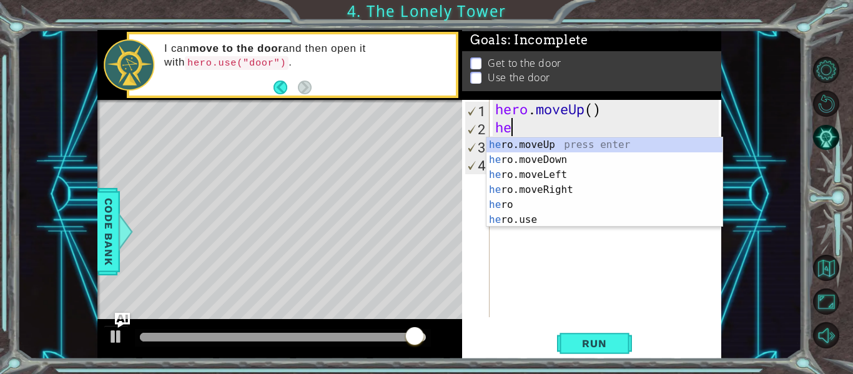
type textarea "h"
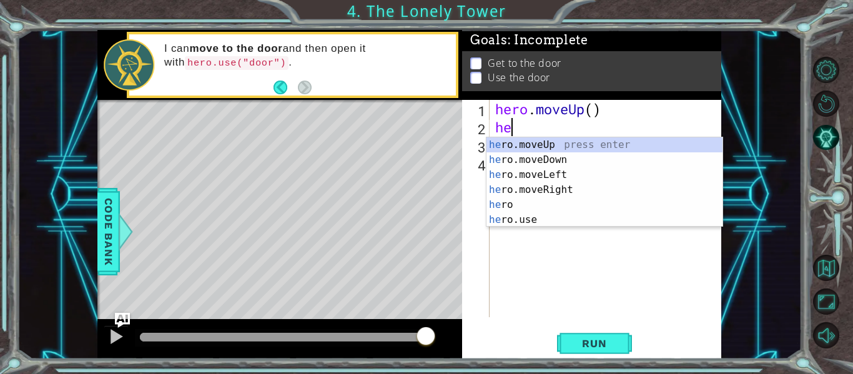
type textarea "h"
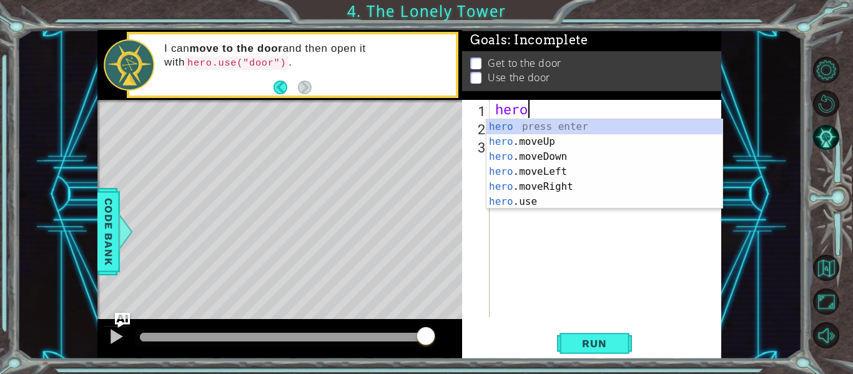
type textarea "h"
click at [590, 125] on div "her o press enter her o.moveUp press enter her o.moveDown press enter her o.mov…" at bounding box center [605, 179] width 236 height 120
type textarea "her"
click at [593, 137] on div "her o press enter her o.moveUp press enter her o.moveDown press enter her o.mov…" at bounding box center [605, 179] width 236 height 120
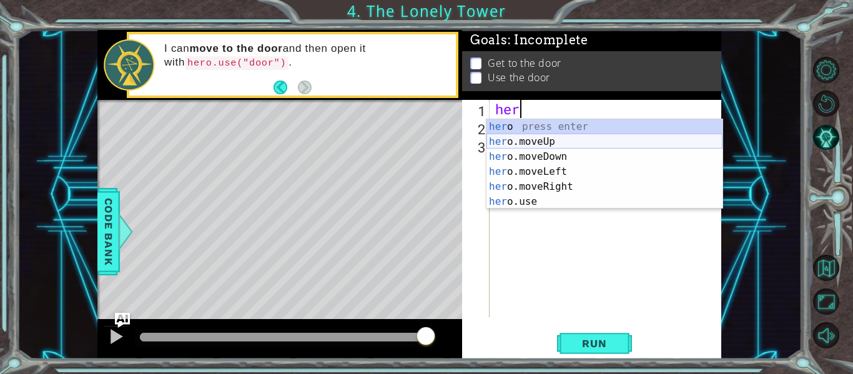
scroll to position [0, 0]
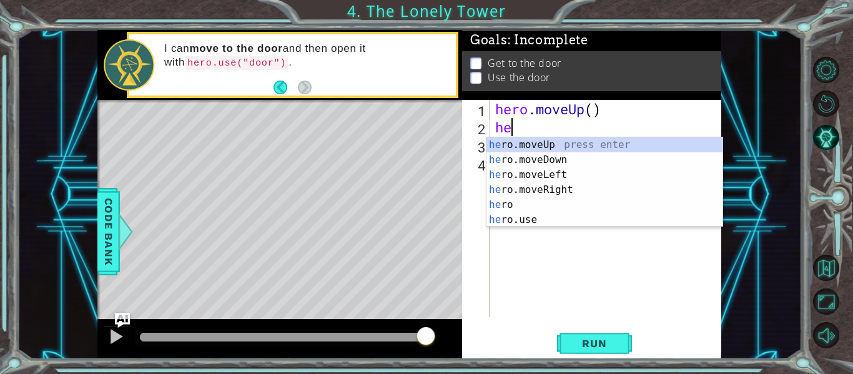
type textarea "her"
click at [568, 162] on div "her o press enter her o.moveUp press enter her o.moveDown press enter her o.mov…" at bounding box center [605, 197] width 236 height 120
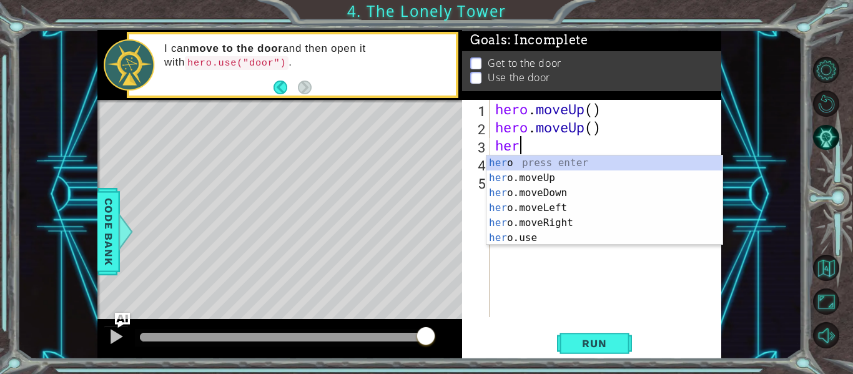
type textarea "hero"
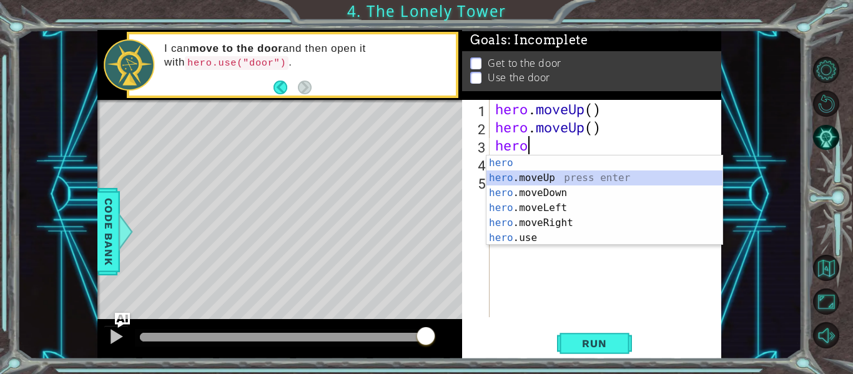
click at [570, 179] on div "hero press enter hero .moveUp press enter hero .moveDown press enter hero .move…" at bounding box center [605, 216] width 236 height 120
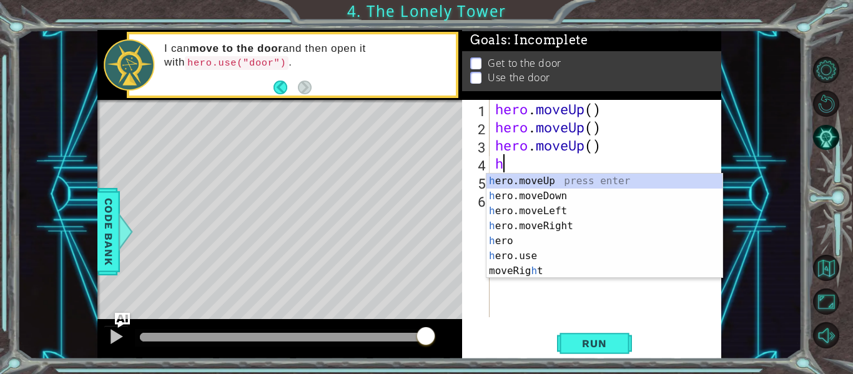
type textarea "her"
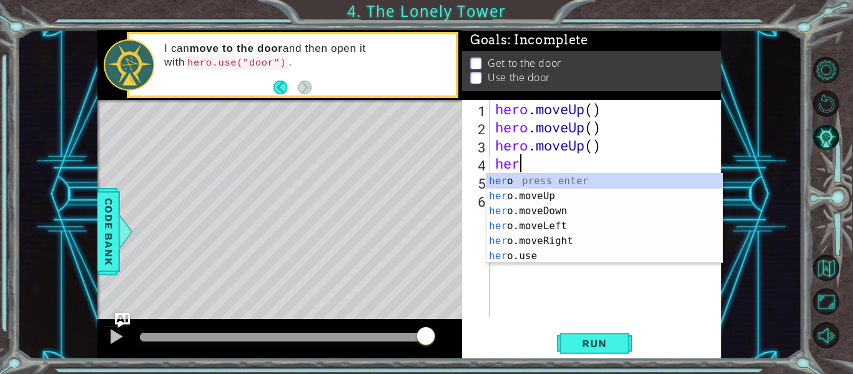
scroll to position [0, 1]
click at [563, 192] on div "her o press enter her o.moveUp press enter her o.moveDown press enter her o.mov…" at bounding box center [605, 234] width 236 height 120
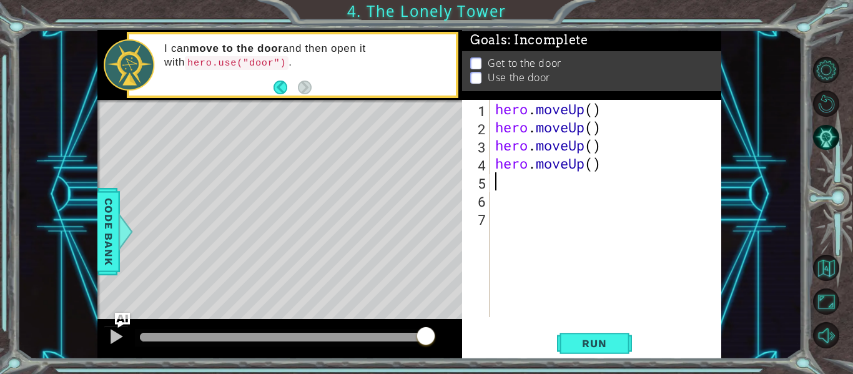
scroll to position [0, 0]
click at [610, 343] on span "Run" at bounding box center [594, 343] width 49 height 12
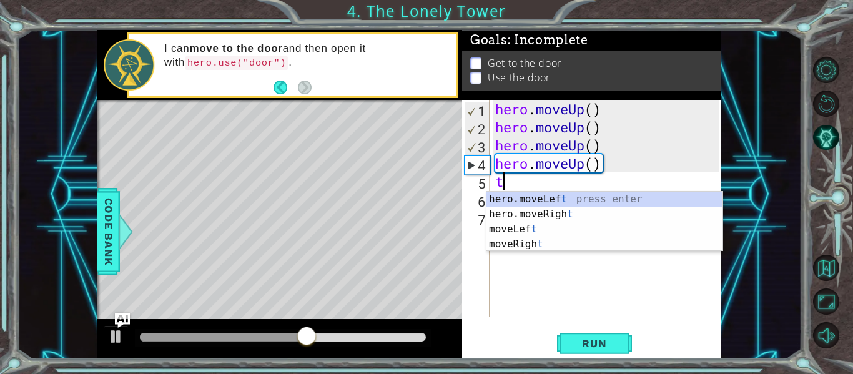
type textarea "t"
click at [483, 59] on li "Get to the door" at bounding box center [593, 63] width 246 height 14
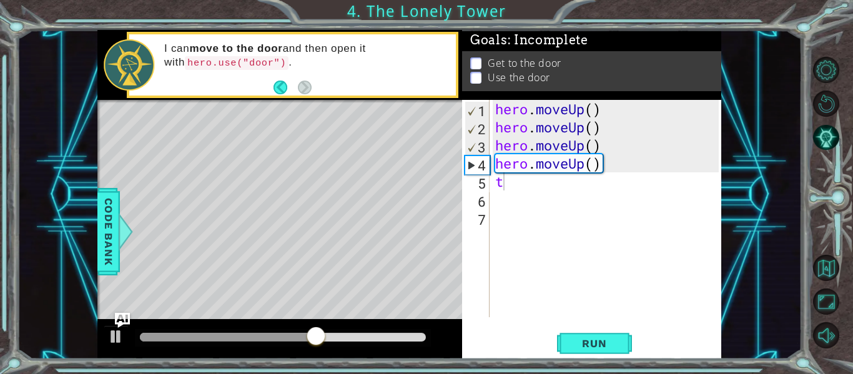
click at [479, 63] on p at bounding box center [475, 63] width 11 height 12
click at [503, 185] on div "hero . moveUp ( ) hero . moveUp ( ) hero . moveUp ( ) hero . moveUp ( ) t" at bounding box center [609, 227] width 232 height 254
type textarea "h"
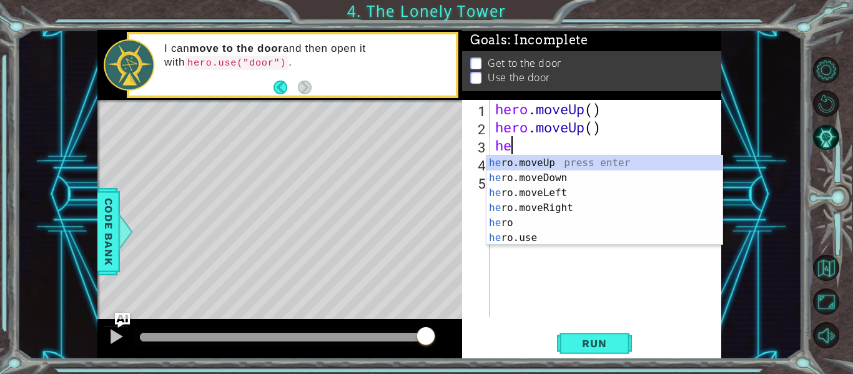
type textarea "h"
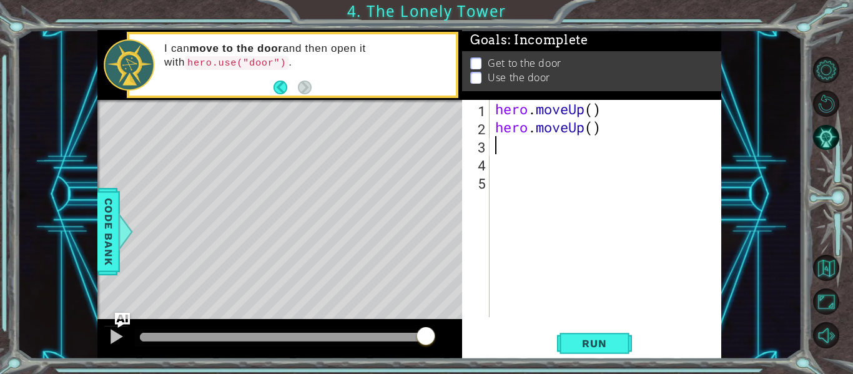
click at [581, 130] on div "hero . moveUp ( ) hero . moveUp ( )" at bounding box center [609, 227] width 232 height 254
click at [585, 131] on div "hero . moveUp ( ) hero . moveUp ( )" at bounding box center [609, 227] width 232 height 254
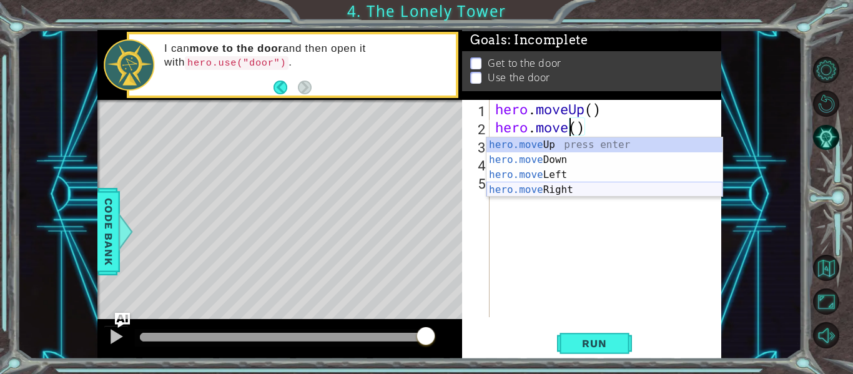
click at [590, 193] on div "hero.move Up press enter hero.move Down press enter hero.move Left press enter …" at bounding box center [605, 182] width 236 height 90
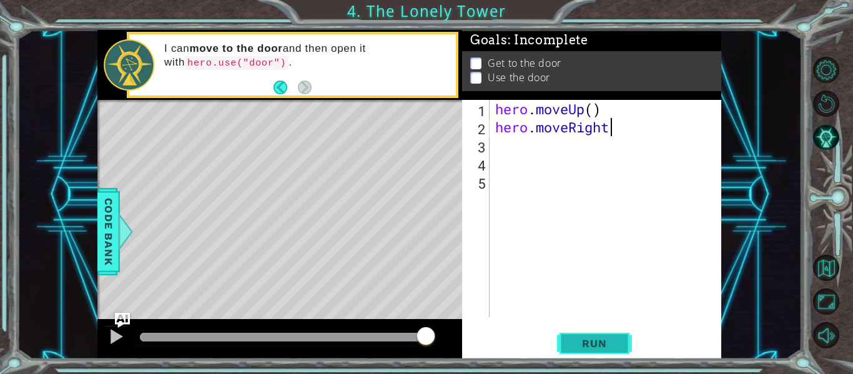
click at [594, 343] on span "Run" at bounding box center [594, 343] width 49 height 12
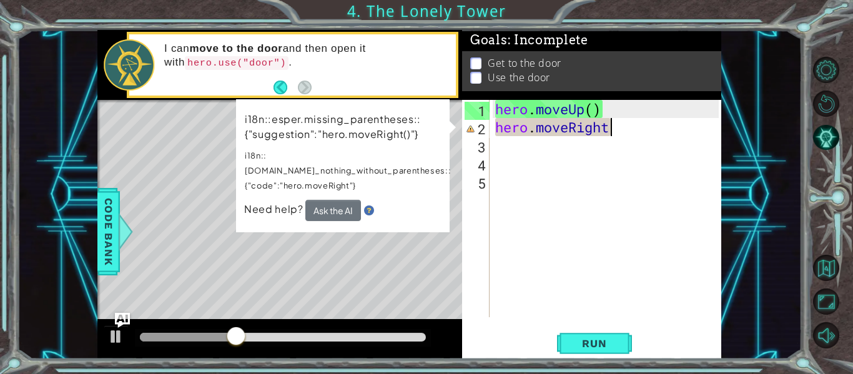
click at [462, 284] on div "hero.moveRight 1 2 3 4 5 hero . moveUp ( ) hero . moveRight ההההההההההההההההההה…" at bounding box center [590, 208] width 257 height 217
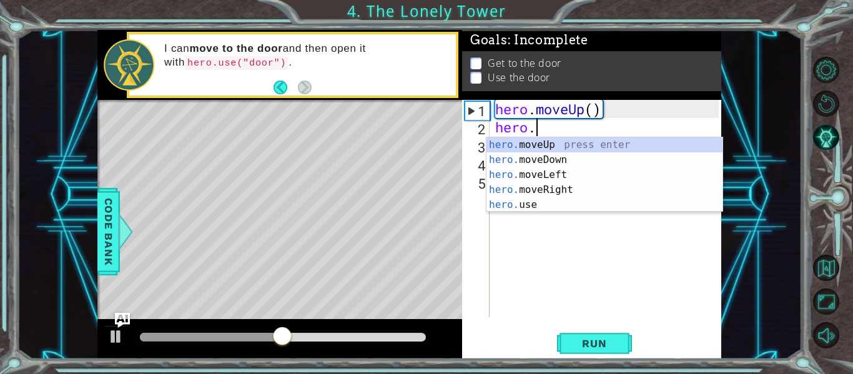
type textarea "h"
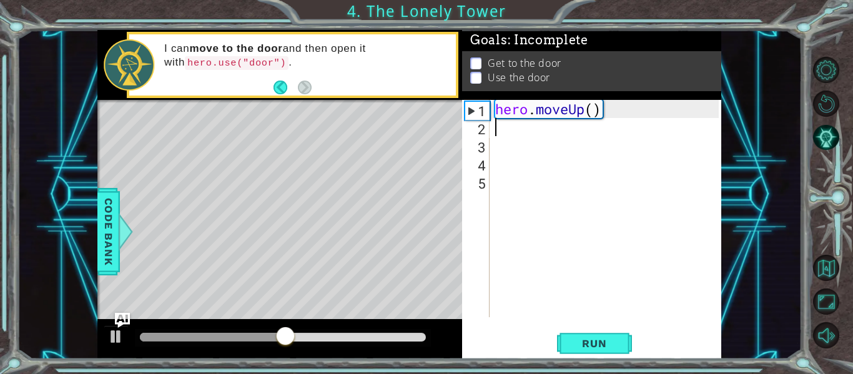
type textarea "hero.moveUp()"
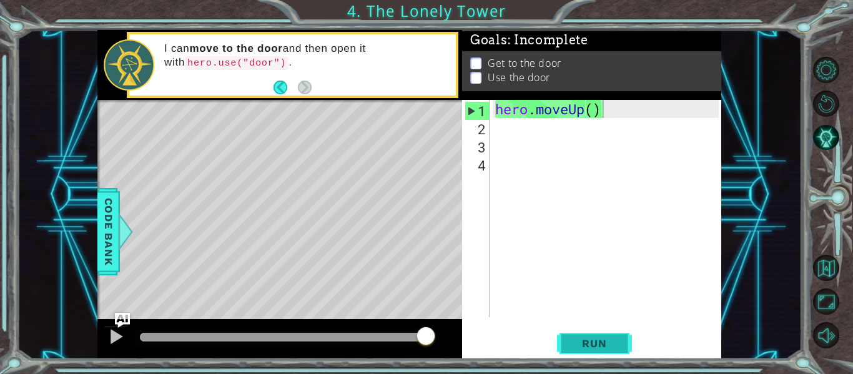
click at [580, 333] on button "Run" at bounding box center [594, 344] width 75 height 26
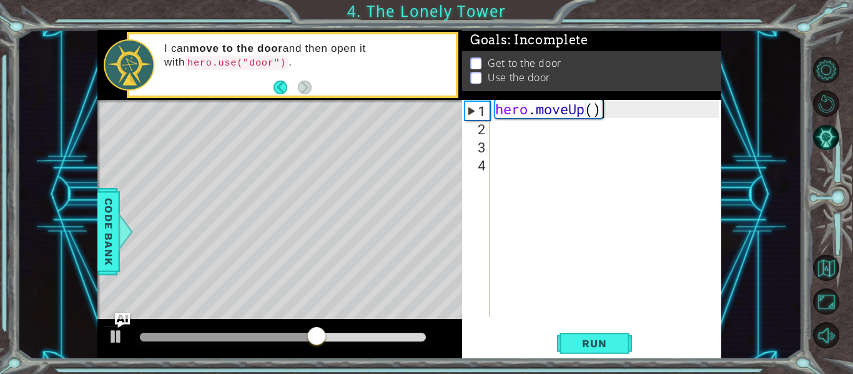
click at [500, 134] on div "hero . moveUp ( )" at bounding box center [609, 227] width 232 height 254
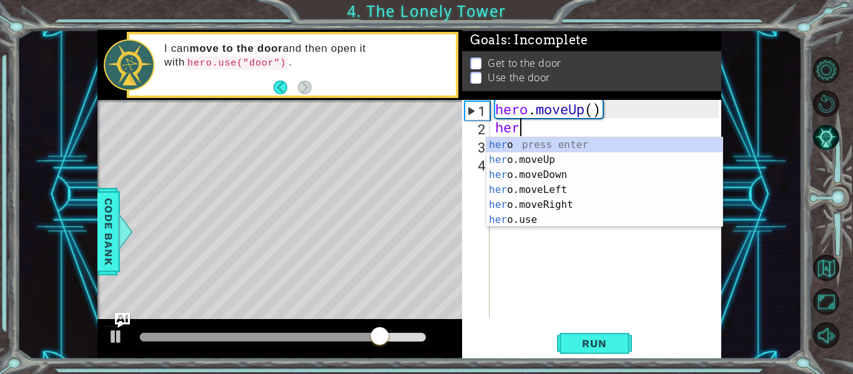
scroll to position [0, 1]
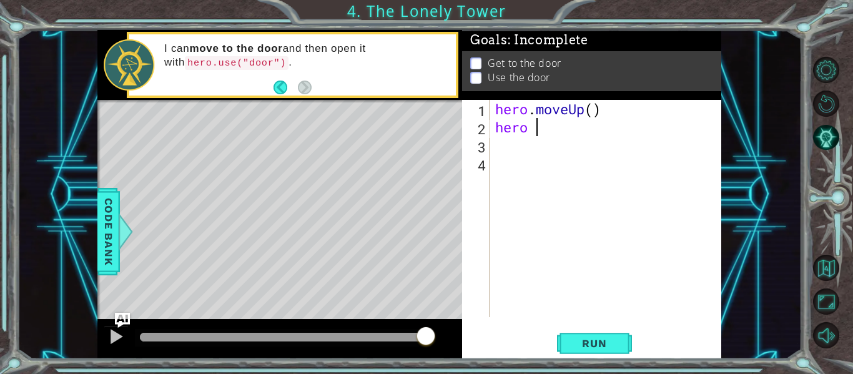
type textarea "hero m"
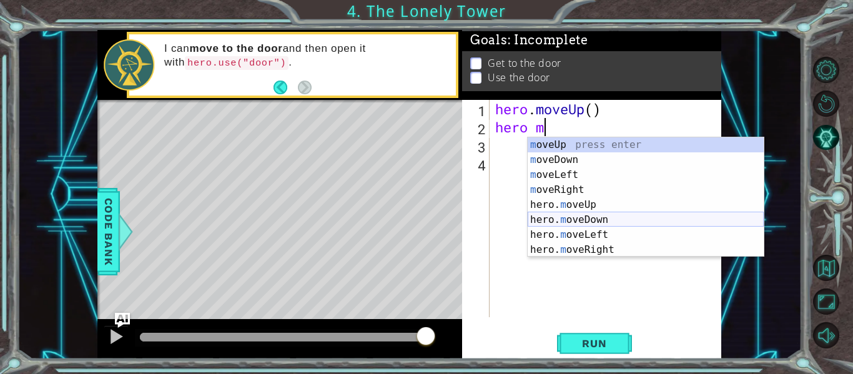
click at [606, 220] on div "m oveUp press enter m oveDown press enter m oveLeft press enter m oveRight pres…" at bounding box center [646, 212] width 236 height 150
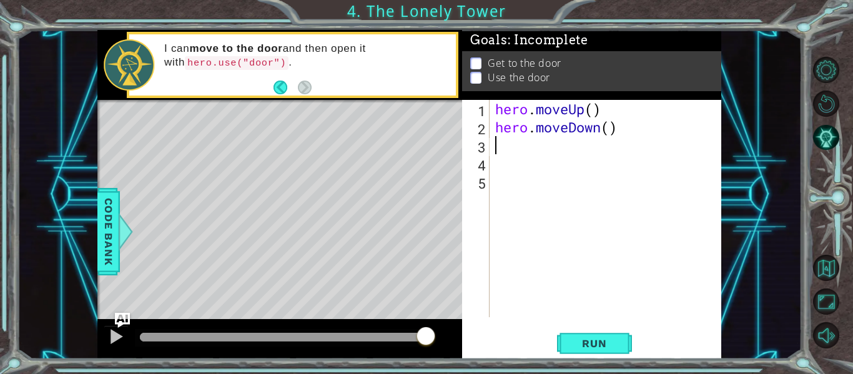
scroll to position [0, 0]
click at [611, 343] on span "Run" at bounding box center [594, 343] width 49 height 12
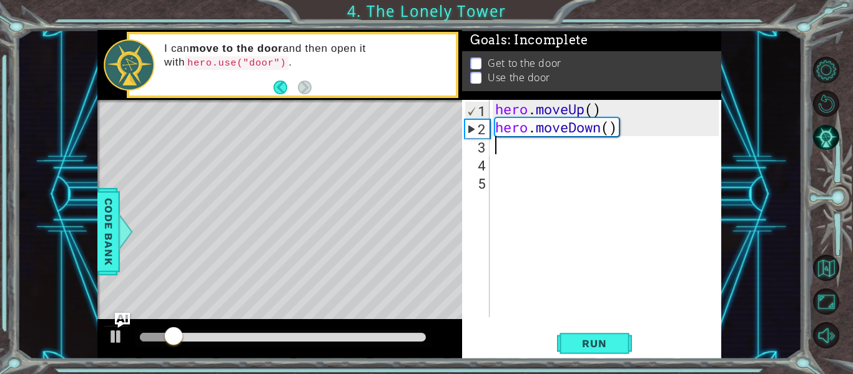
click at [610, 106] on div "hero . moveUp ( ) hero . moveDown ( )" at bounding box center [609, 227] width 232 height 254
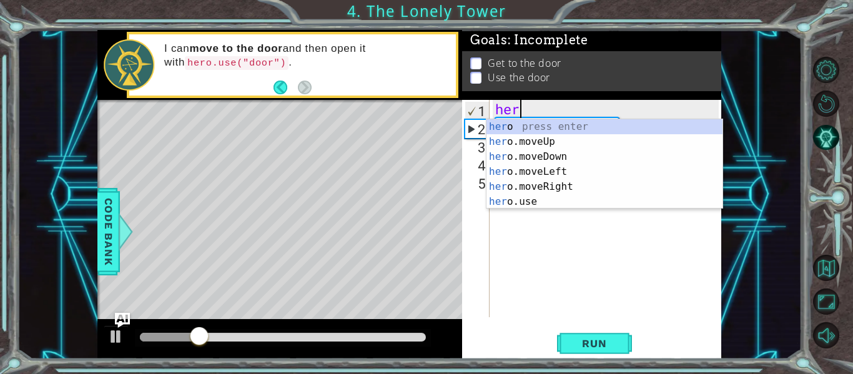
type textarea "h"
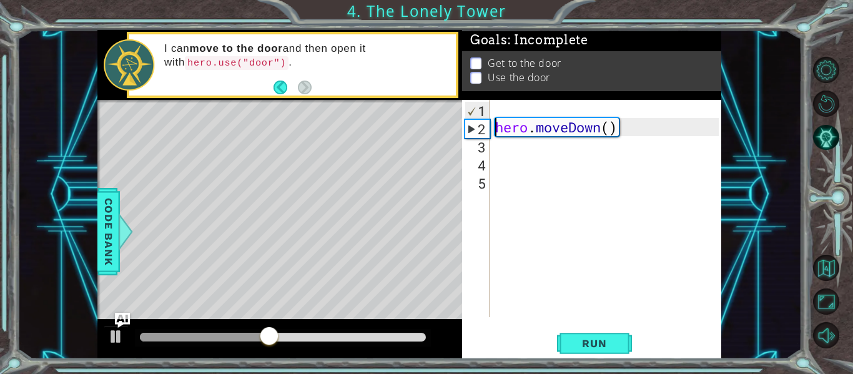
click at [493, 130] on div "hero . moveDown ( )" at bounding box center [609, 227] width 232 height 254
click at [621, 134] on div "hero . moveDown ( )" at bounding box center [609, 227] width 232 height 254
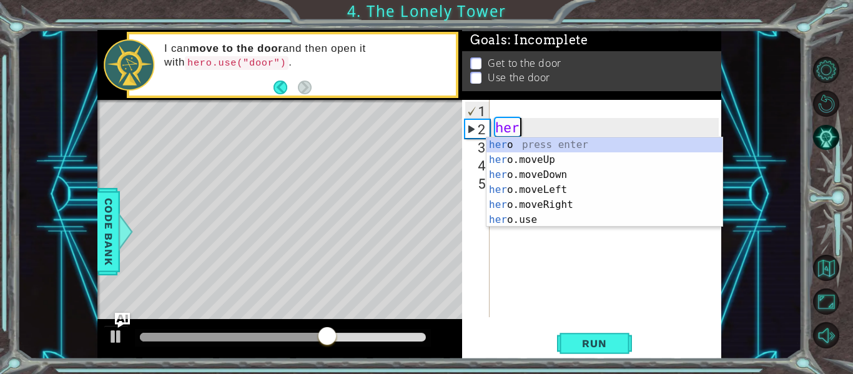
type textarea "h"
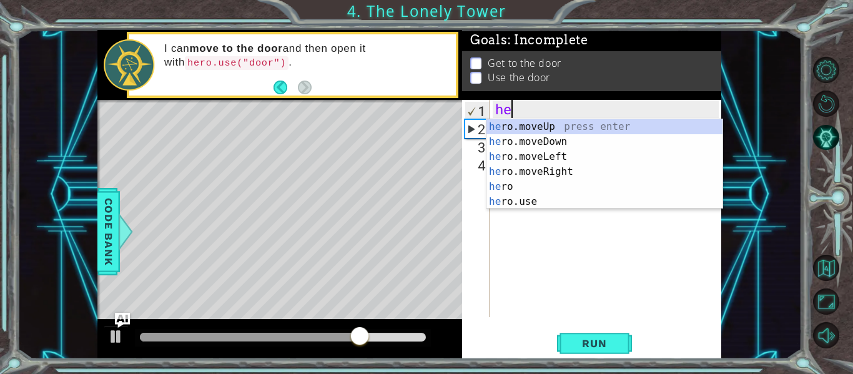
type textarea "her"
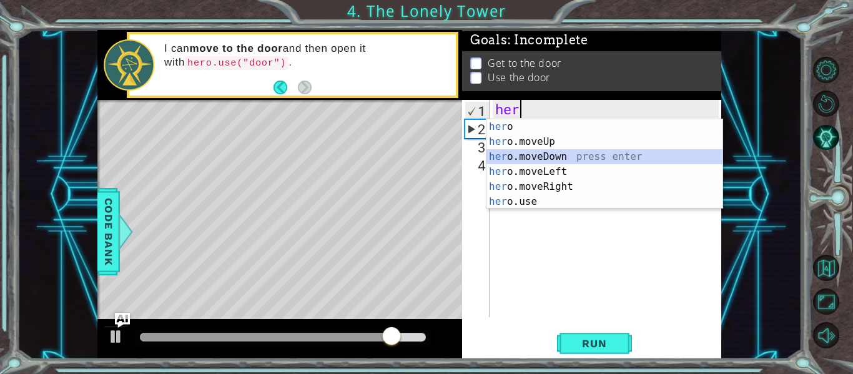
click at [618, 155] on div "her o press enter her o.moveUp press enter her o.moveDown press enter her o.mov…" at bounding box center [605, 179] width 236 height 120
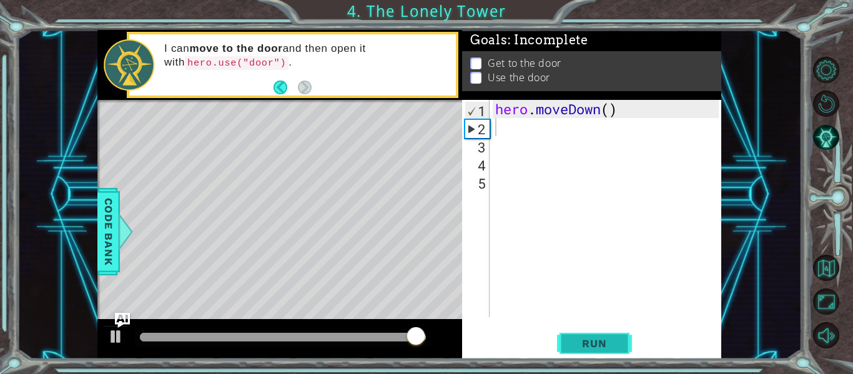
click at [611, 347] on span "Run" at bounding box center [594, 343] width 49 height 12
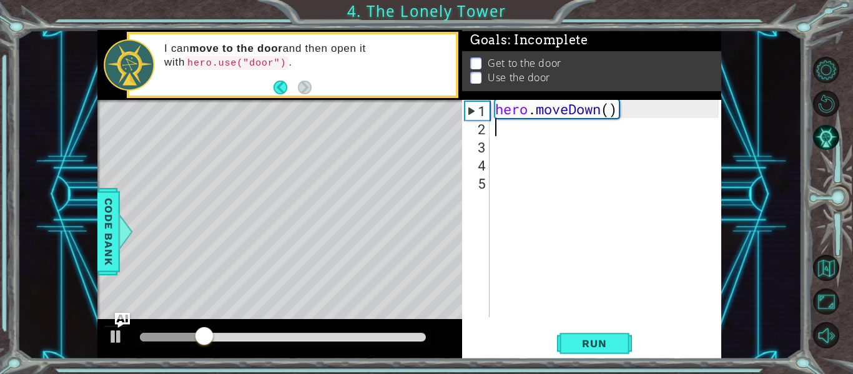
click at [495, 107] on div "hero . moveDown ( )" at bounding box center [609, 227] width 232 height 254
type textarea "hero.moveDown()"
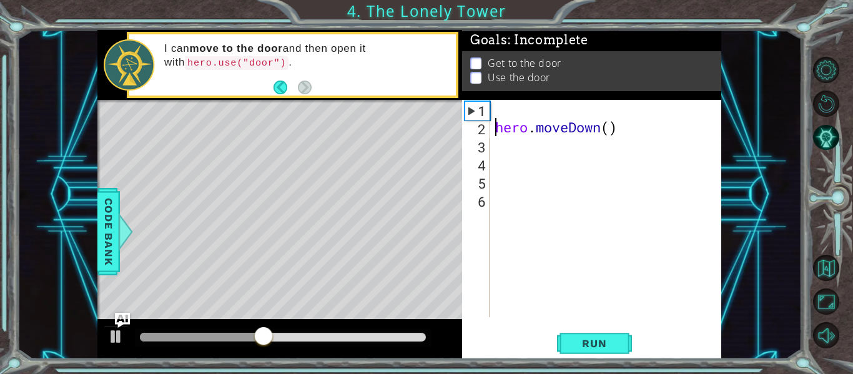
click at [497, 104] on div "hero . moveDown ( )" at bounding box center [609, 227] width 232 height 254
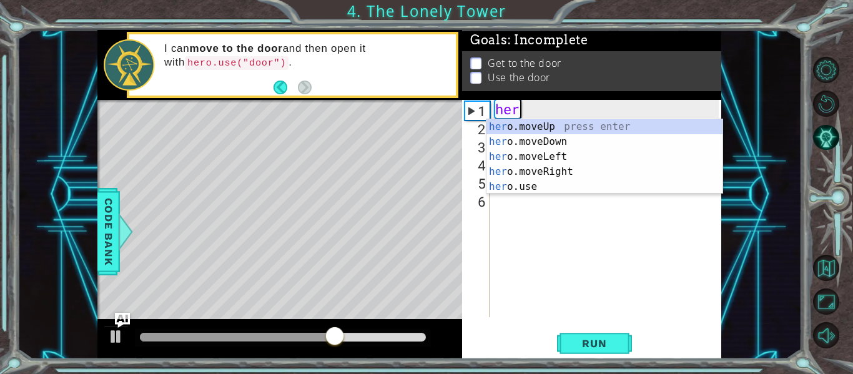
type textarea "her"
click at [521, 154] on div "her o.moveUp press enter her o.moveDown press enter her o.moveLeft press enter …" at bounding box center [605, 171] width 236 height 105
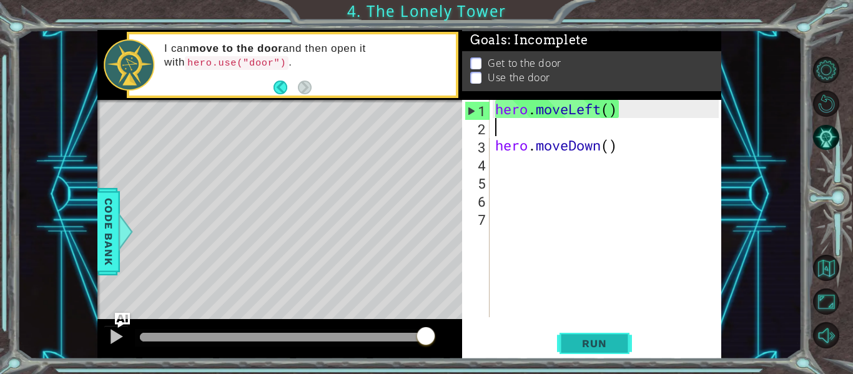
click at [606, 348] on span "Run" at bounding box center [594, 343] width 49 height 12
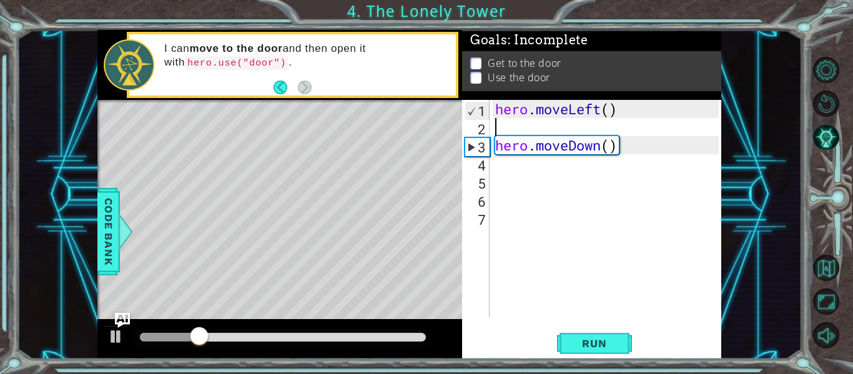
click at [627, 152] on div "hero . moveLeft ( ) hero . moveDown ( )" at bounding box center [609, 227] width 232 height 254
click at [619, 146] on div "hero . moveLeft ( ) hero . moveDown ( )" at bounding box center [609, 227] width 232 height 254
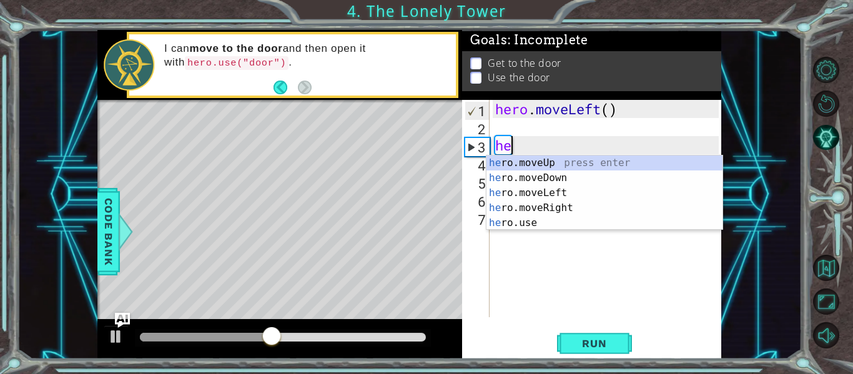
type textarea "h"
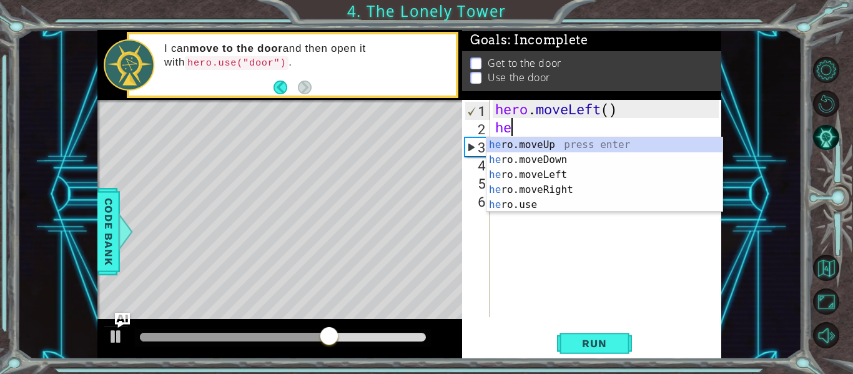
scroll to position [0, 1]
click at [625, 135] on div "hero . moveLeft ( ) hero" at bounding box center [609, 227] width 232 height 254
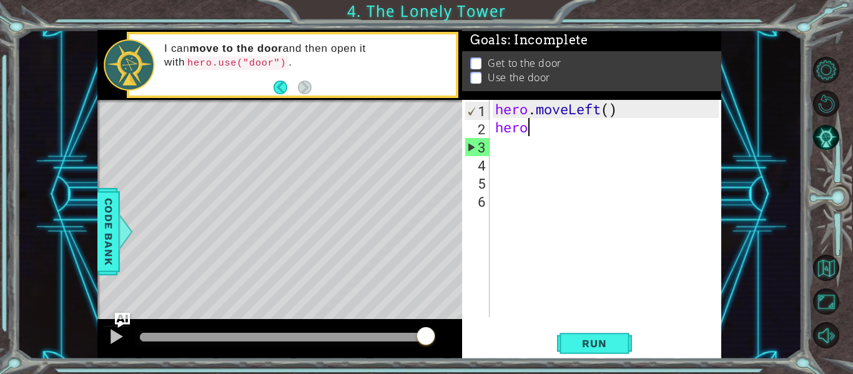
type textarea "herom"
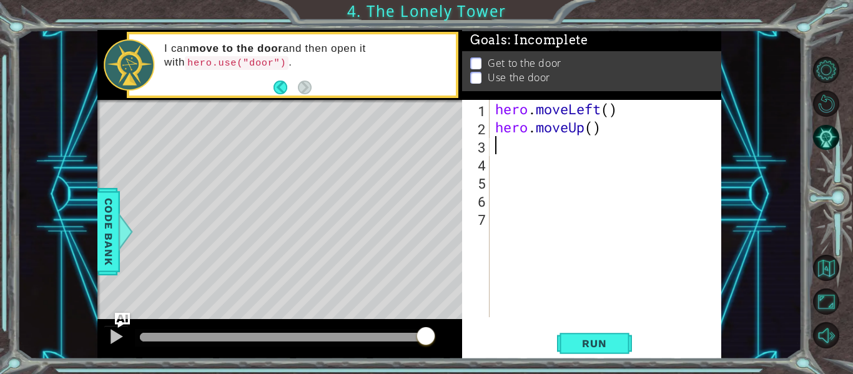
scroll to position [0, 0]
click at [603, 339] on span "Run" at bounding box center [594, 343] width 49 height 12
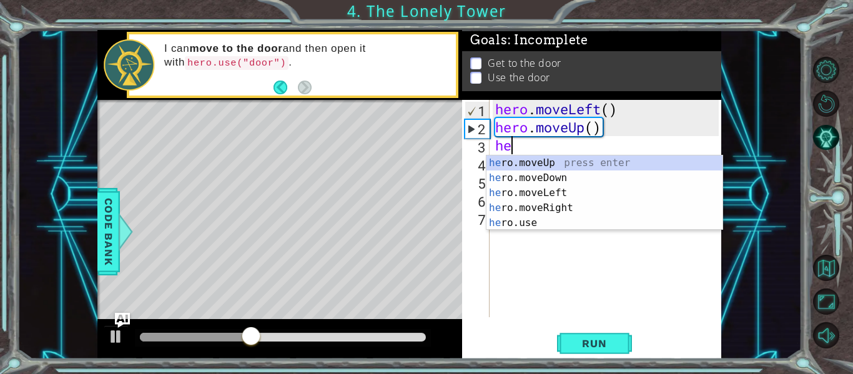
type textarea "her"
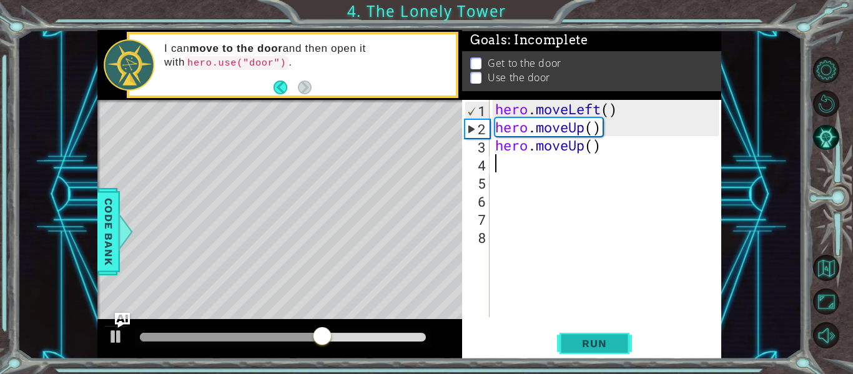
click at [598, 350] on span "Run" at bounding box center [594, 343] width 49 height 12
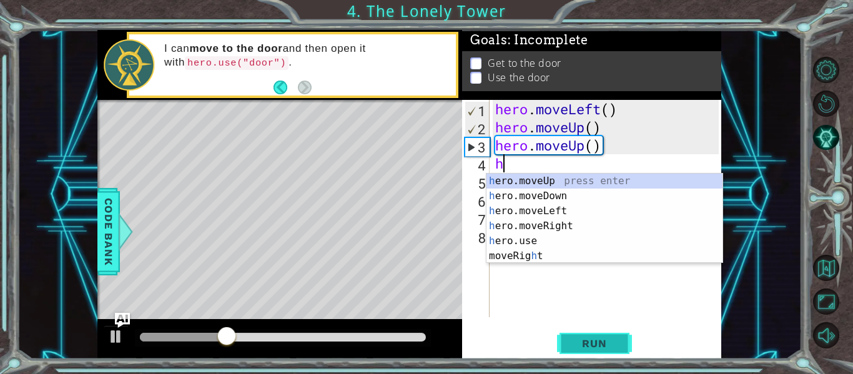
type textarea "her"
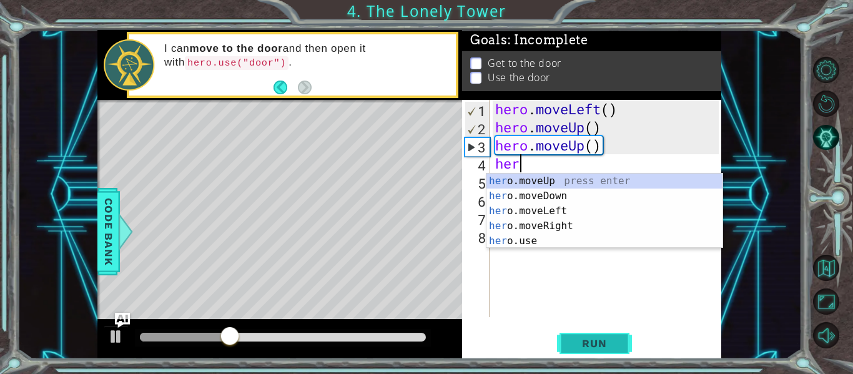
scroll to position [0, 1]
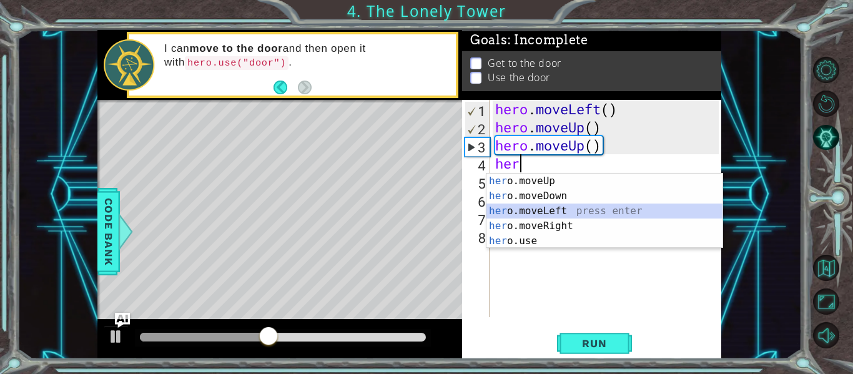
click at [541, 212] on div "her o.moveUp press enter her o.moveDown press enter her o.moveLeft press enter …" at bounding box center [605, 226] width 236 height 105
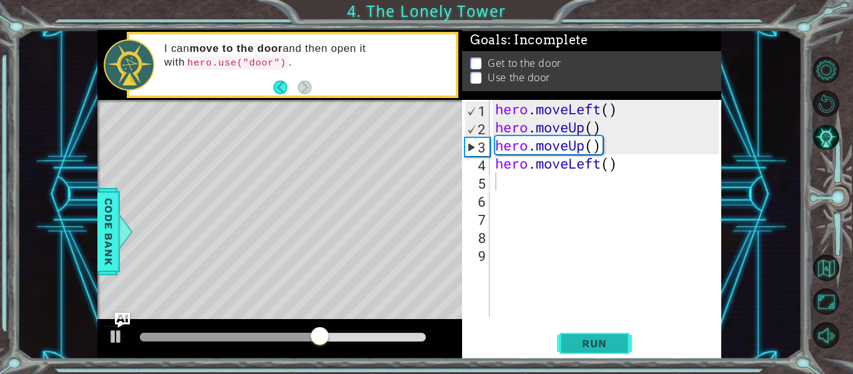
click at [588, 342] on span "Run" at bounding box center [594, 343] width 49 height 12
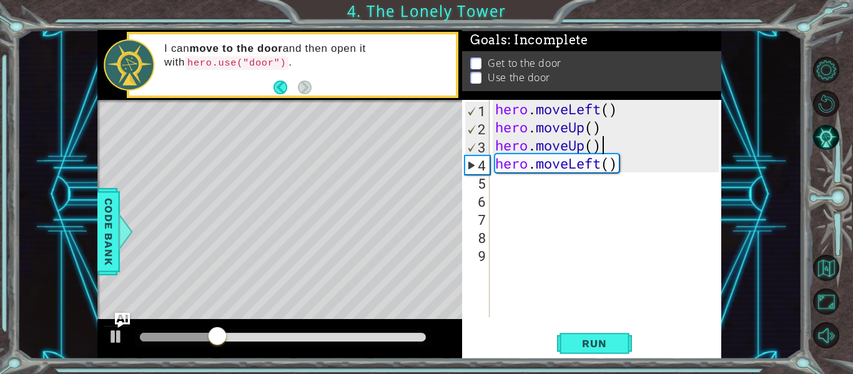
click at [605, 146] on div "hero . moveLeft ( ) hero . moveUp ( ) hero . moveUp ( ) hero . moveLeft ( )" at bounding box center [609, 227] width 232 height 254
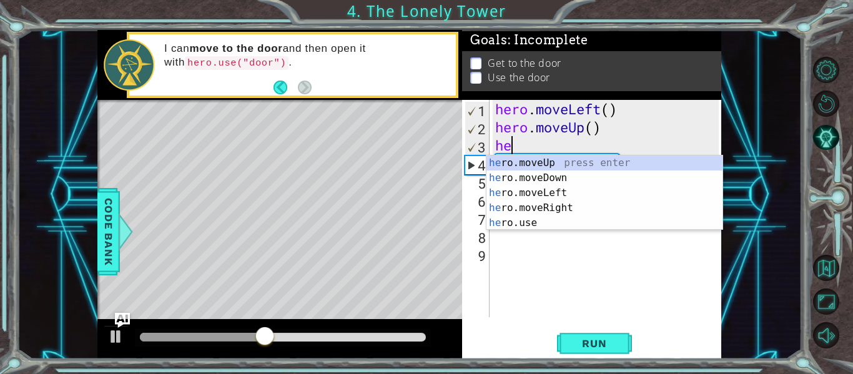
type textarea "h"
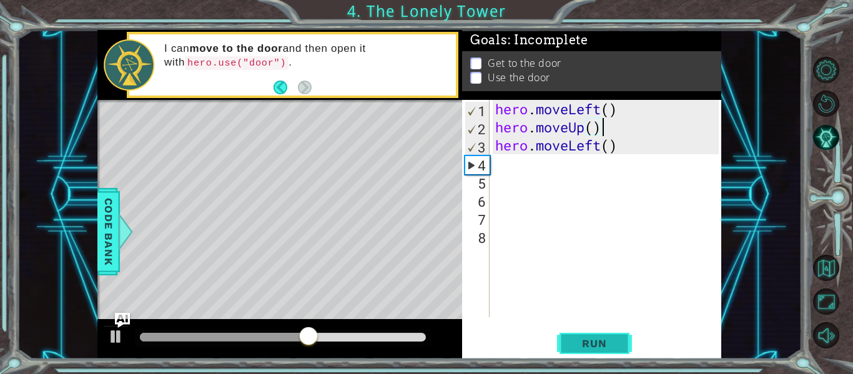
click at [596, 346] on span "Run" at bounding box center [594, 343] width 49 height 12
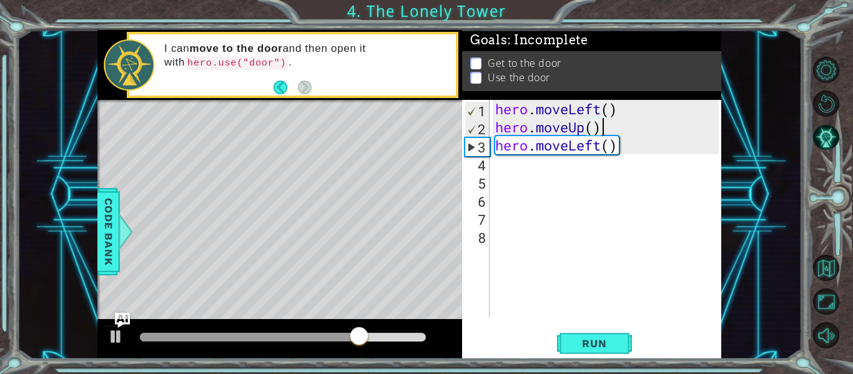
click at [603, 145] on div "hero . moveLeft ( ) hero . moveUp ( ) hero . moveLeft ( )" at bounding box center [609, 227] width 232 height 254
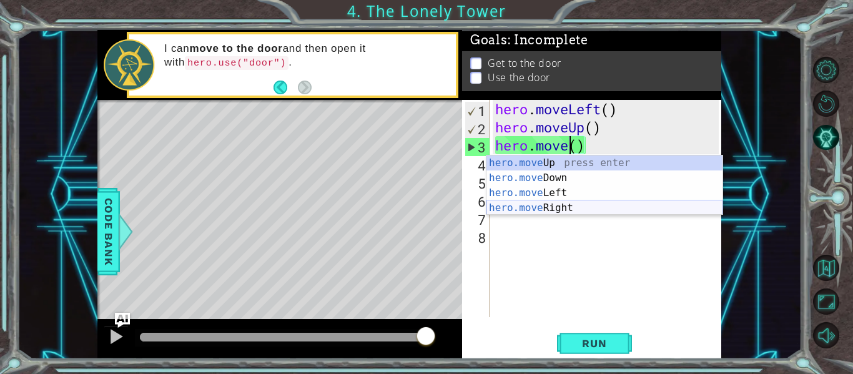
click at [583, 205] on div "hero.move Up press enter hero.move Down press enter hero.move Left press enter …" at bounding box center [605, 201] width 236 height 90
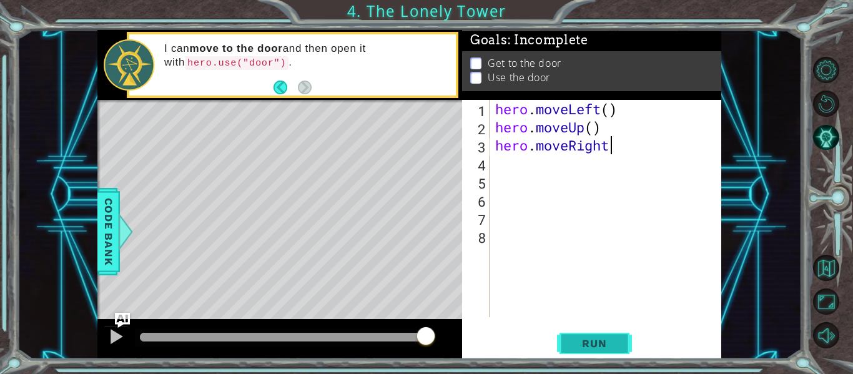
click at [598, 340] on span "Run" at bounding box center [594, 343] width 49 height 12
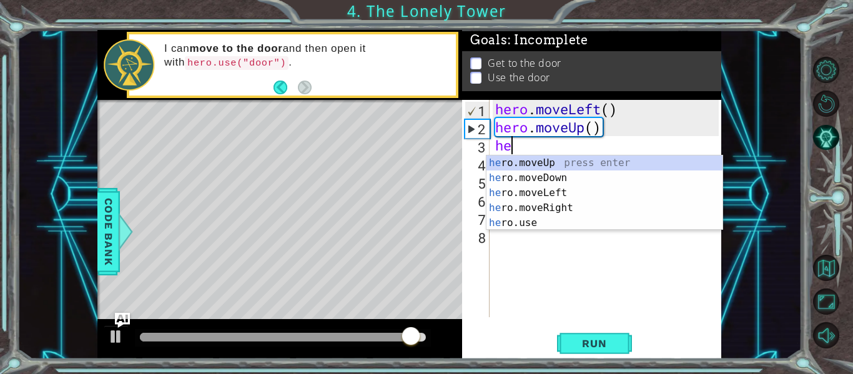
type textarea "h"
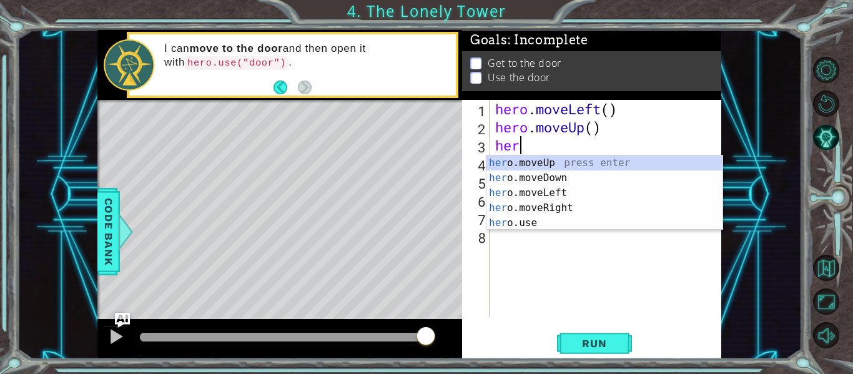
scroll to position [0, 1]
type textarea "hero"
click at [615, 160] on div "hero .moveUp press enter hero .moveDown press enter hero .moveLeft press enter …" at bounding box center [605, 208] width 236 height 105
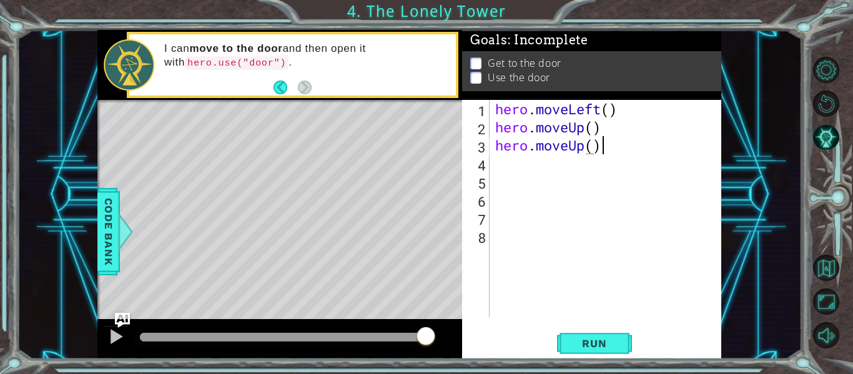
scroll to position [0, 4]
click at [601, 342] on span "Run" at bounding box center [594, 343] width 49 height 12
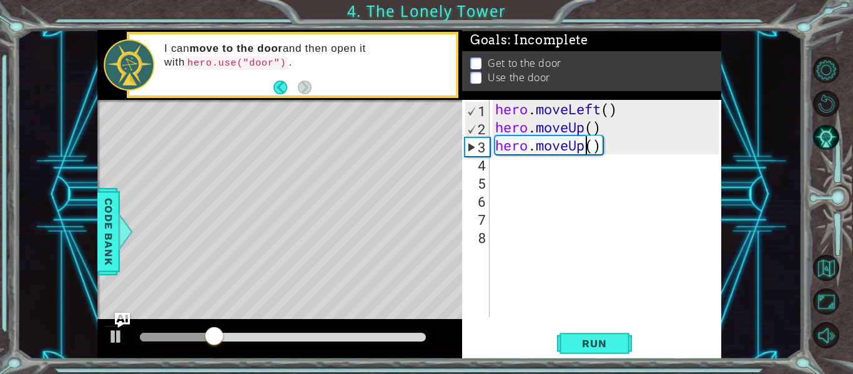
click at [584, 149] on div "hero . moveLeft ( ) hero . moveUp ( ) hero . moveUp ( )" at bounding box center [609, 227] width 232 height 254
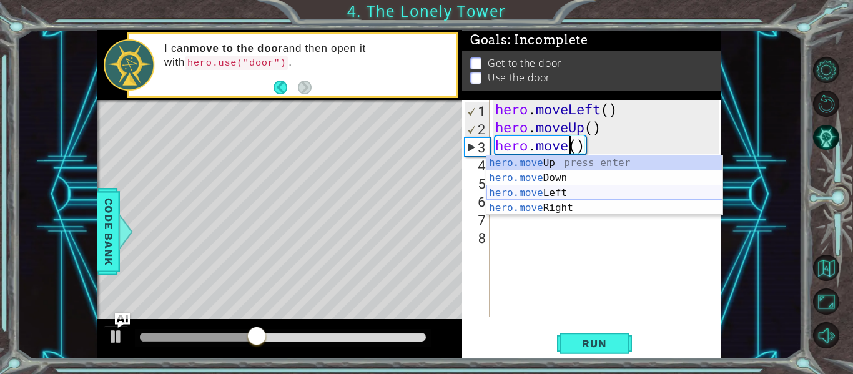
click at [577, 192] on div "hero.move Up press enter hero.move Down press enter hero.move Left press enter …" at bounding box center [605, 201] width 236 height 90
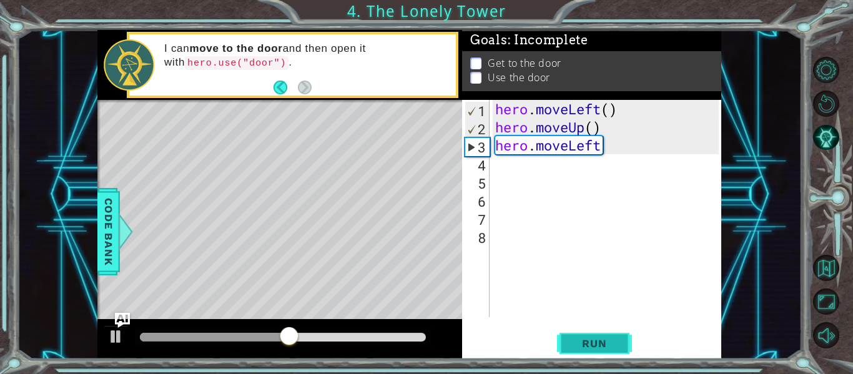
click at [576, 333] on button "Run" at bounding box center [594, 344] width 75 height 26
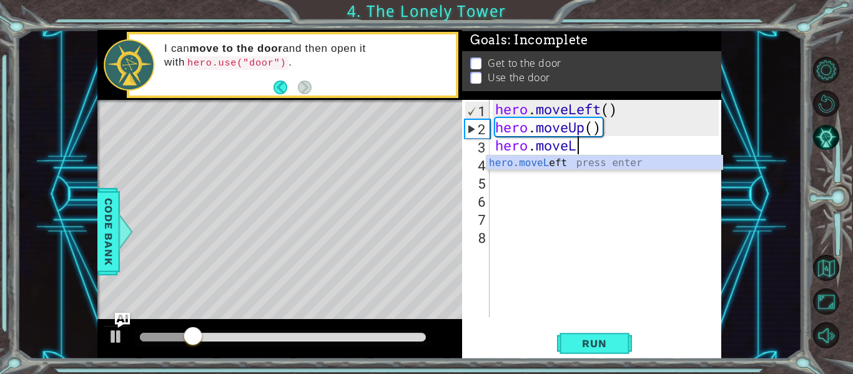
type textarea "hero.move"
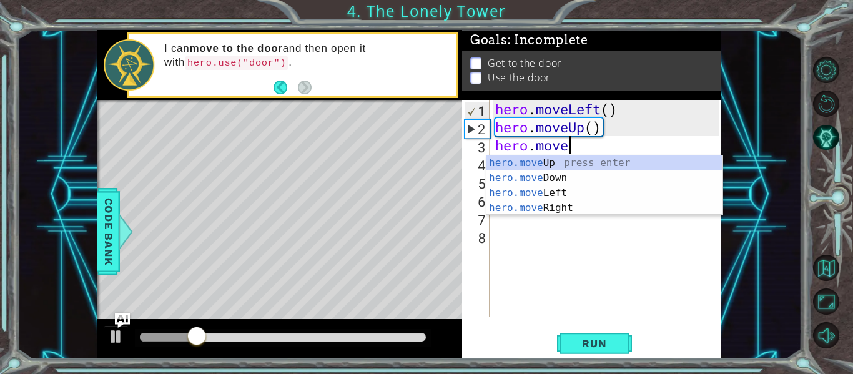
scroll to position [0, 2]
click at [570, 180] on div "hero.move Up press enter hero.move Down press enter hero.move Left press enter …" at bounding box center [605, 201] width 236 height 90
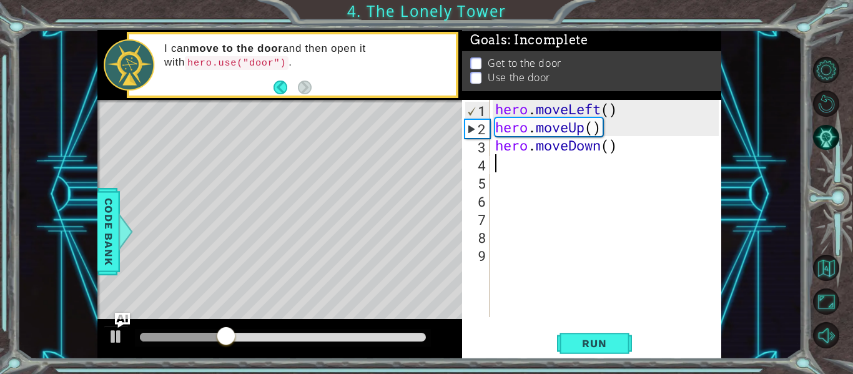
scroll to position [0, 0]
click at [587, 348] on span "Run" at bounding box center [594, 343] width 49 height 12
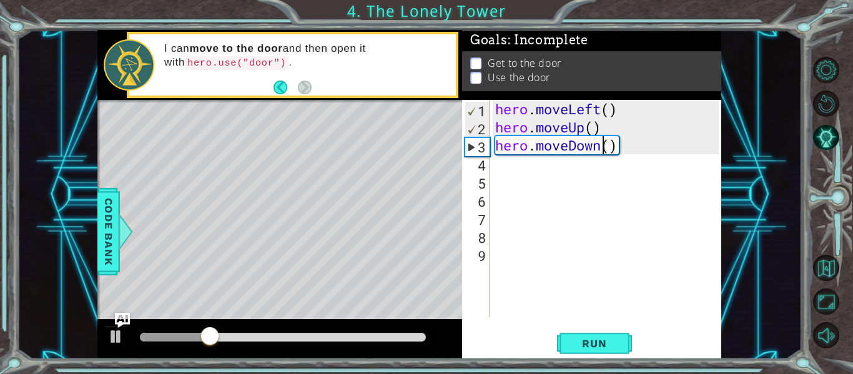
click at [602, 149] on div "hero . moveLeft ( ) hero . moveUp ( ) hero . moveDown ( )" at bounding box center [609, 227] width 232 height 254
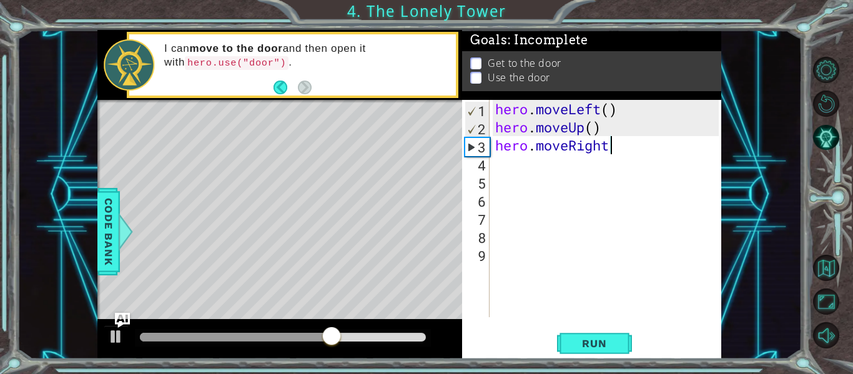
scroll to position [0, 4]
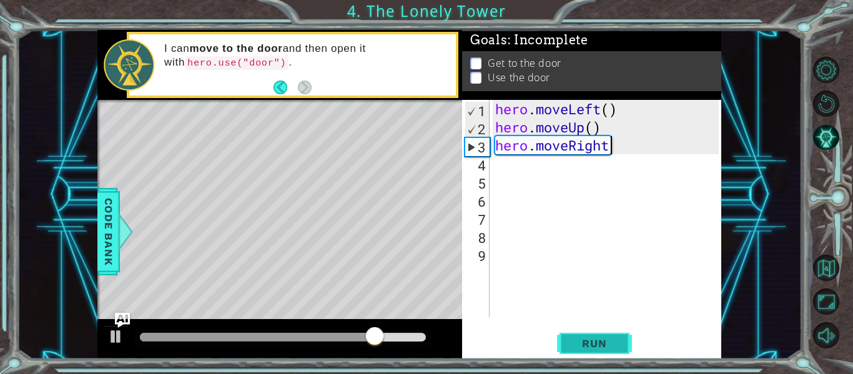
click at [616, 341] on span "Run" at bounding box center [594, 343] width 49 height 12
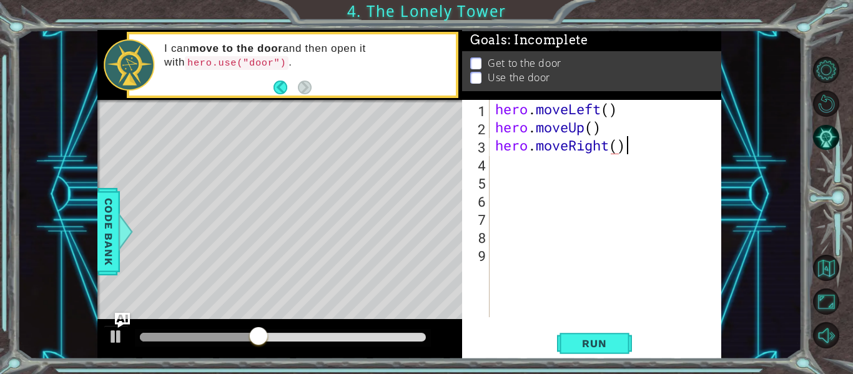
scroll to position [0, 6]
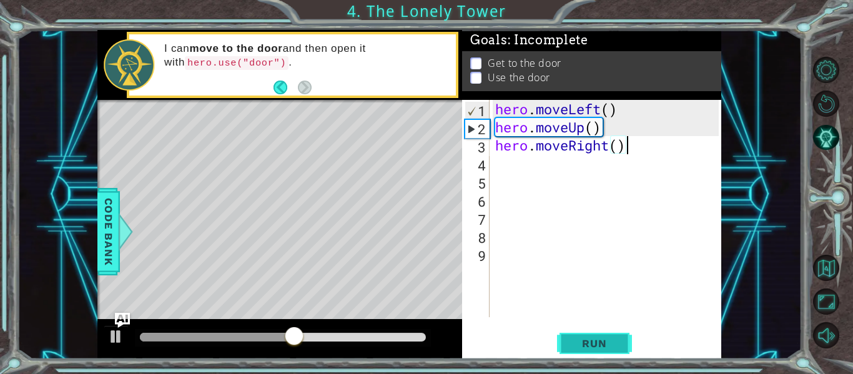
type textarea "hero.moveRight()"
click at [628, 345] on button "Run" at bounding box center [594, 344] width 75 height 26
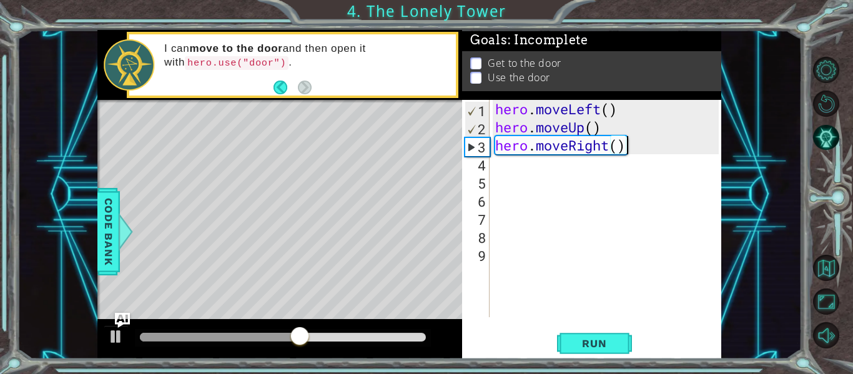
click at [503, 169] on div "hero . moveLeft ( ) hero . moveUp ( ) hero . moveRight ( )" at bounding box center [609, 227] width 232 height 254
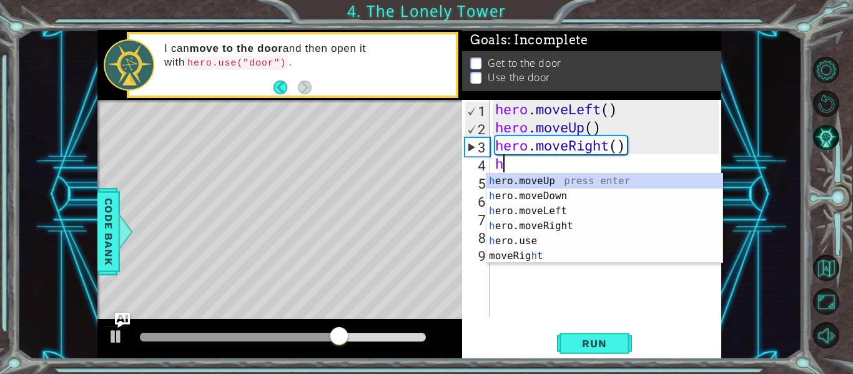
type textarea "her"
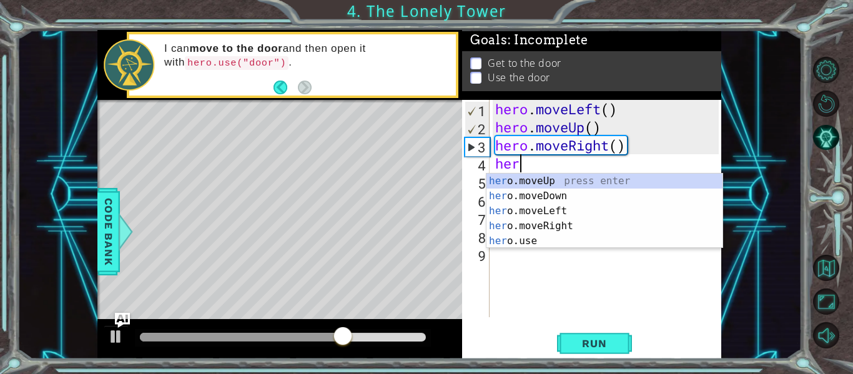
scroll to position [0, 1]
click at [511, 197] on div "her o.moveUp press enter her o.moveDown press enter her o.moveLeft press enter …" at bounding box center [605, 226] width 236 height 105
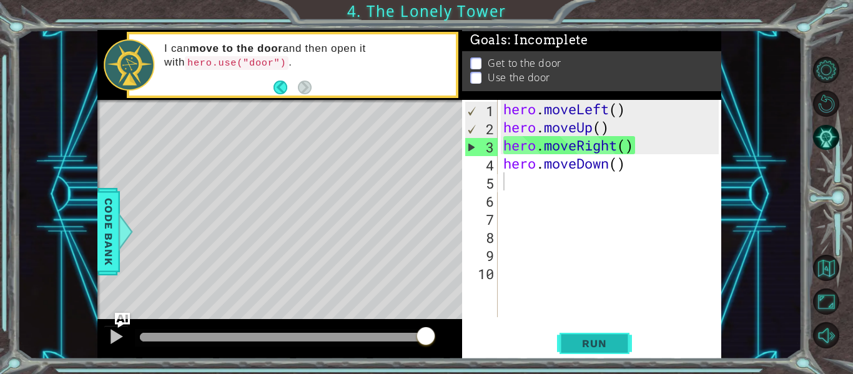
click at [614, 339] on span "Run" at bounding box center [594, 343] width 49 height 12
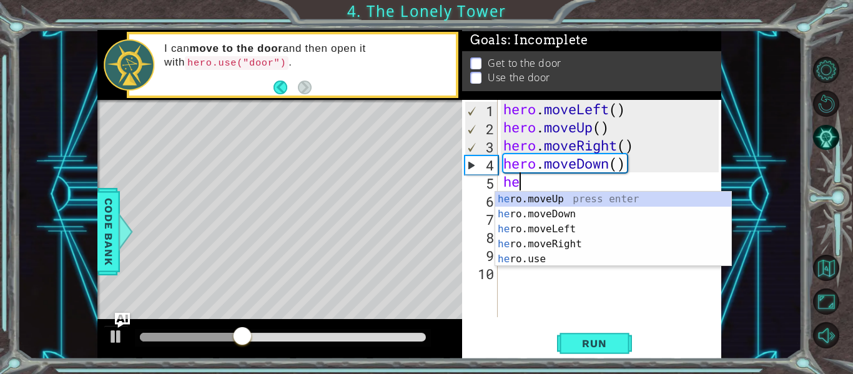
type textarea "her"
click at [562, 202] on div "her o.moveUp press enter her o.moveDown press enter her o.moveLeft press enter …" at bounding box center [613, 244] width 236 height 105
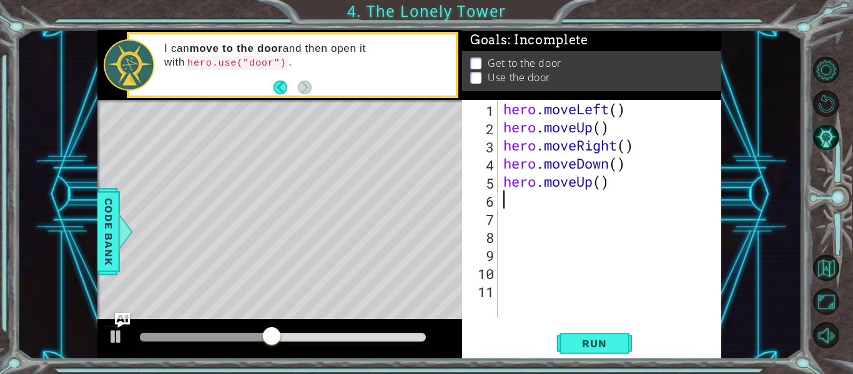
scroll to position [0, 0]
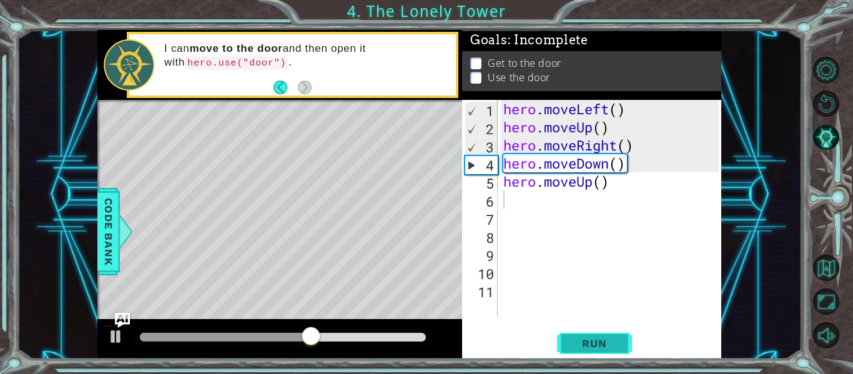
click at [590, 342] on span "Run" at bounding box center [594, 343] width 49 height 12
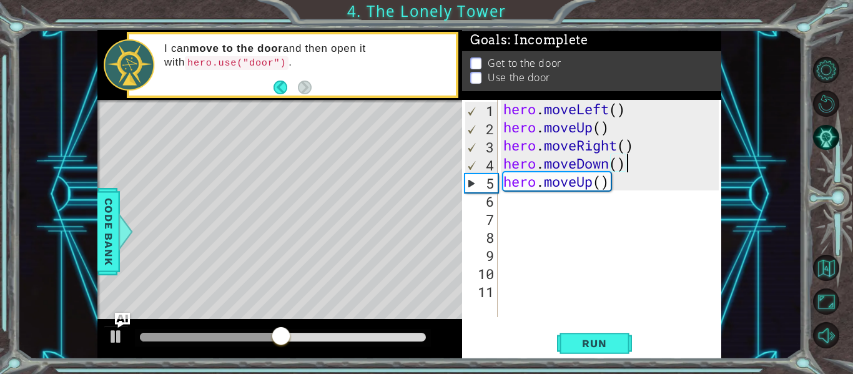
click at [630, 165] on div "hero . moveLeft ( ) hero . moveUp ( ) hero . moveRight ( ) hero . moveDown ( ) …" at bounding box center [613, 227] width 224 height 254
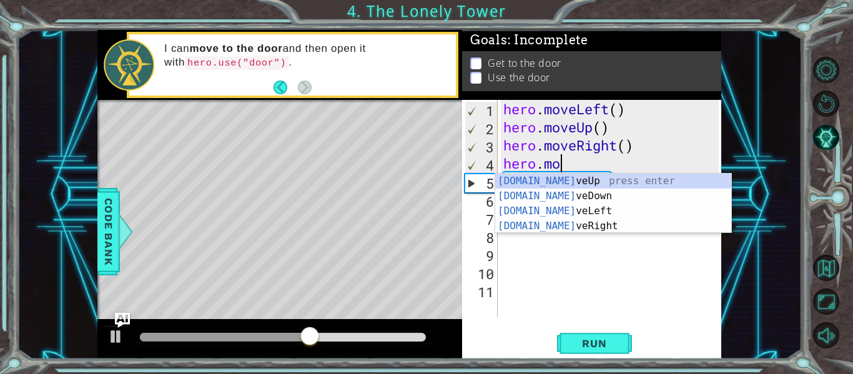
type textarea "her"
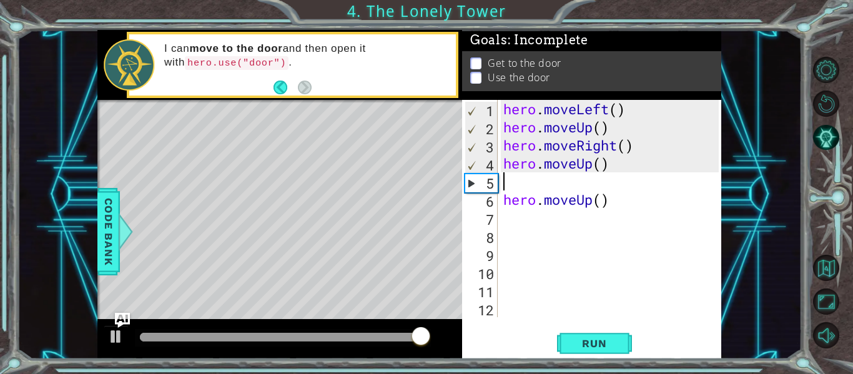
type textarea "hero.moveUp()"
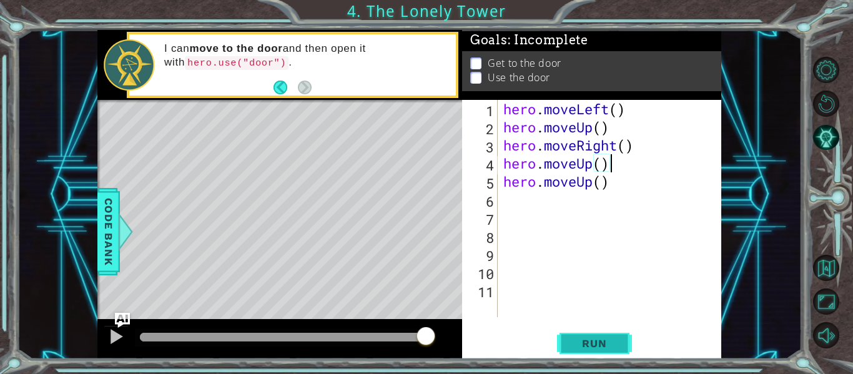
click at [592, 344] on span "Run" at bounding box center [594, 343] width 49 height 12
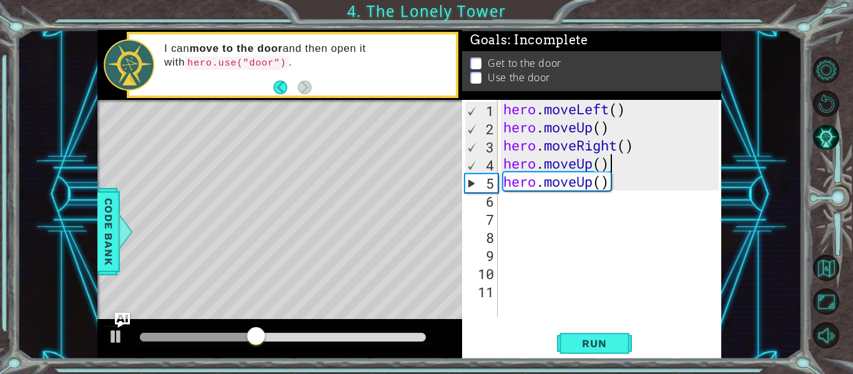
click at [506, 200] on div "hero . moveLeft ( ) hero . moveUp ( ) hero . moveRight ( ) hero . moveUp ( ) he…" at bounding box center [613, 227] width 224 height 254
click at [616, 182] on div "hero . moveLeft ( ) hero . moveUp ( ) hero . moveRight ( ) hero . moveUp ( ) he…" at bounding box center [613, 227] width 224 height 254
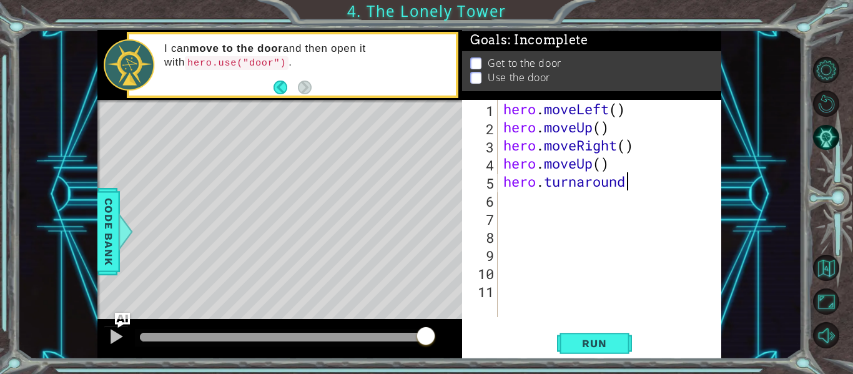
scroll to position [0, 6]
type textarea "hero.turnaround()"
click at [648, 181] on div "hero . moveLeft ( ) hero . moveUp ( ) hero . moveRight ( ) hero . moveUp ( ) he…" at bounding box center [613, 227] width 224 height 254
click at [606, 350] on button "Run" at bounding box center [594, 344] width 75 height 26
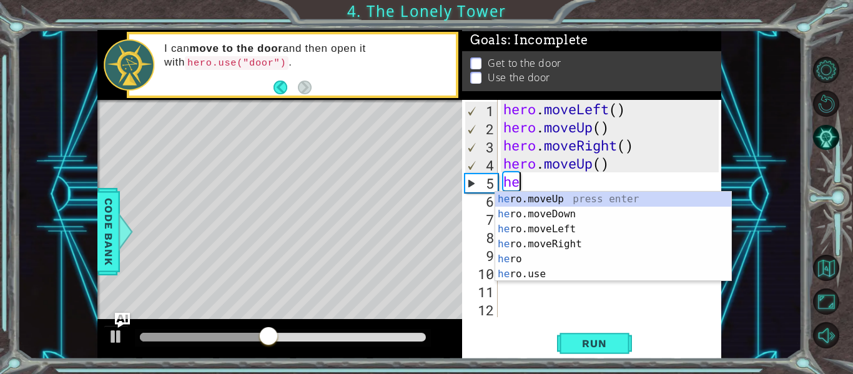
type textarea "h"
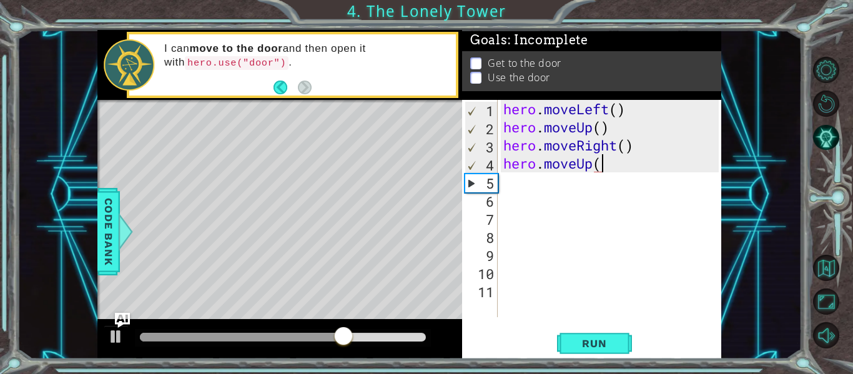
scroll to position [0, 4]
type textarea "hero.moveUp()"
click at [623, 340] on button "Run" at bounding box center [594, 344] width 75 height 26
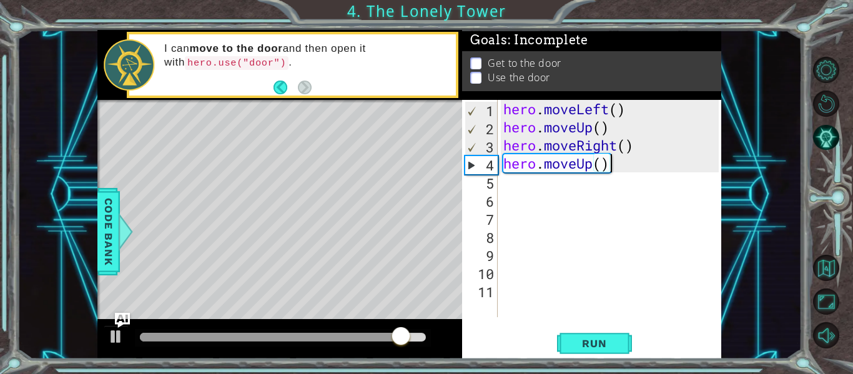
click at [505, 182] on div "hero . moveLeft ( ) hero . moveUp ( ) hero . moveRight ( ) hero . moveUp ( )" at bounding box center [613, 227] width 224 height 254
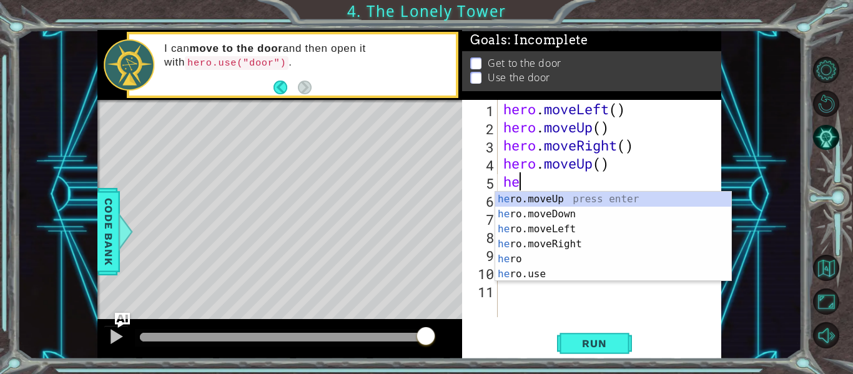
type textarea "her"
click at [523, 211] on div "her o press enter her o.moveUp press enter her o.moveDown press enter her o.mov…" at bounding box center [613, 252] width 236 height 120
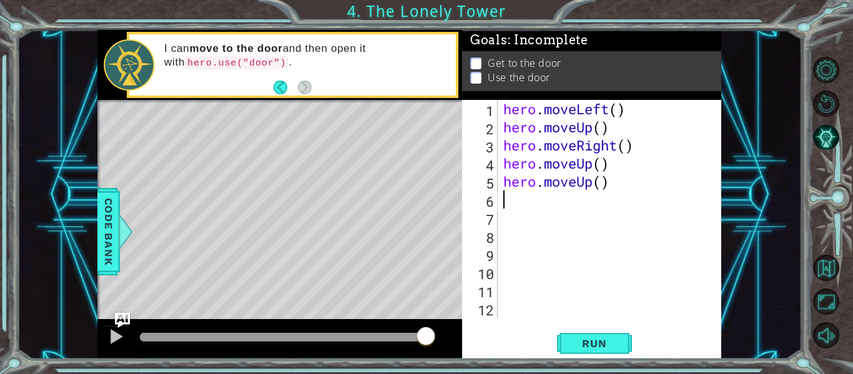
scroll to position [0, 0]
click at [602, 347] on span "Run" at bounding box center [594, 343] width 49 height 12
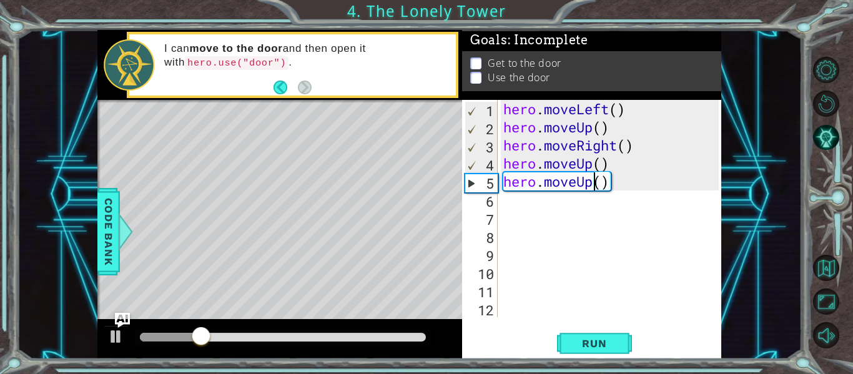
click at [593, 185] on div "hero . moveLeft ( ) hero . moveUp ( ) hero . moveRight ( ) hero . moveUp ( ) he…" at bounding box center [613, 227] width 224 height 254
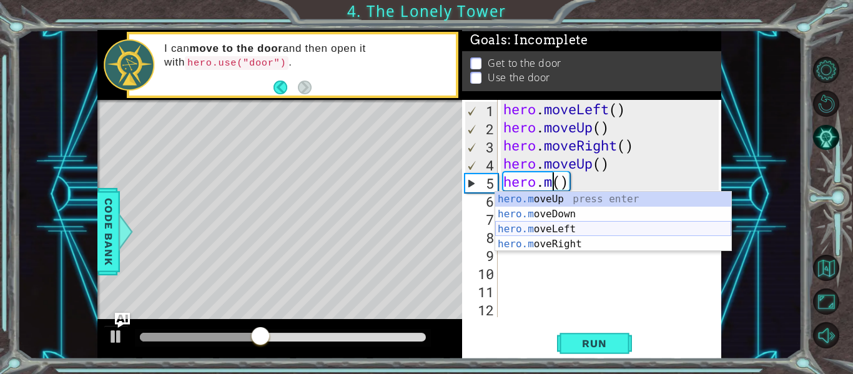
click at [584, 229] on div "hero.m oveUp press enter hero.m oveDown press enter hero.m oveLeft press enter …" at bounding box center [613, 237] width 236 height 90
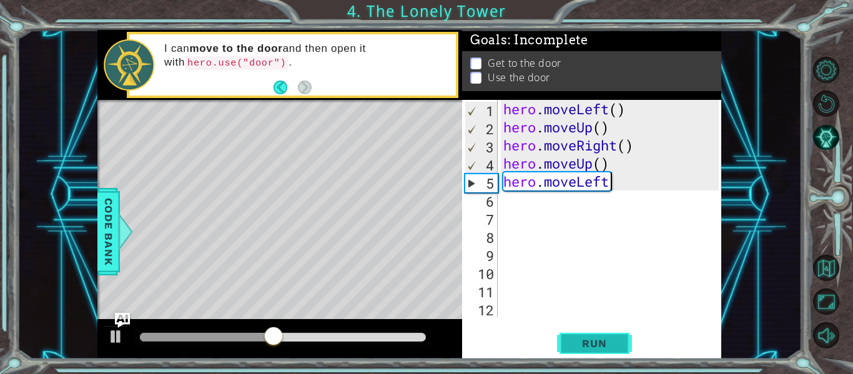
click at [591, 344] on span "Run" at bounding box center [594, 343] width 49 height 12
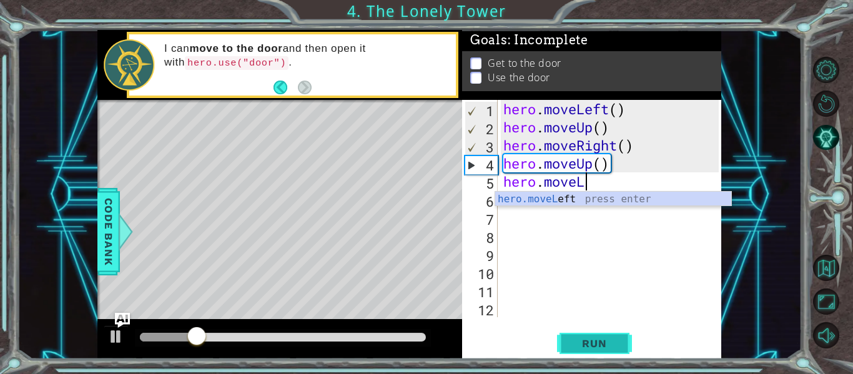
type textarea "hero.move"
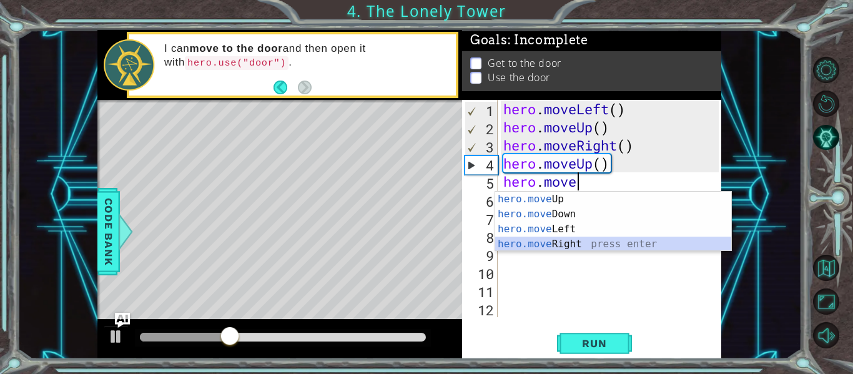
click at [567, 244] on div "hero.move Up press enter hero.move Down press enter hero.move Left press enter …" at bounding box center [613, 237] width 236 height 90
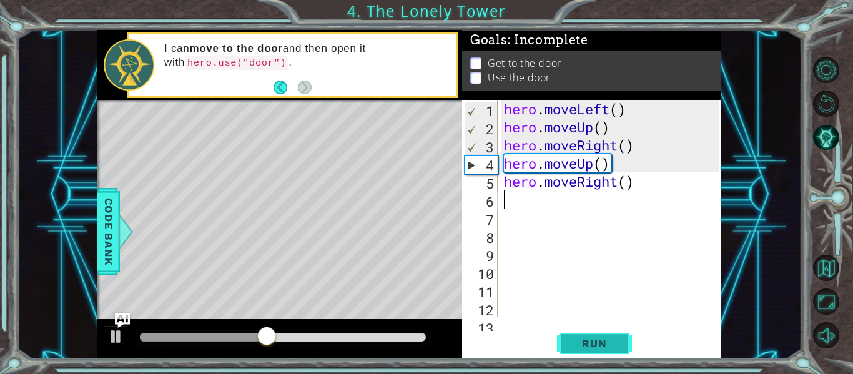
click at [591, 338] on span "Run" at bounding box center [594, 343] width 49 height 12
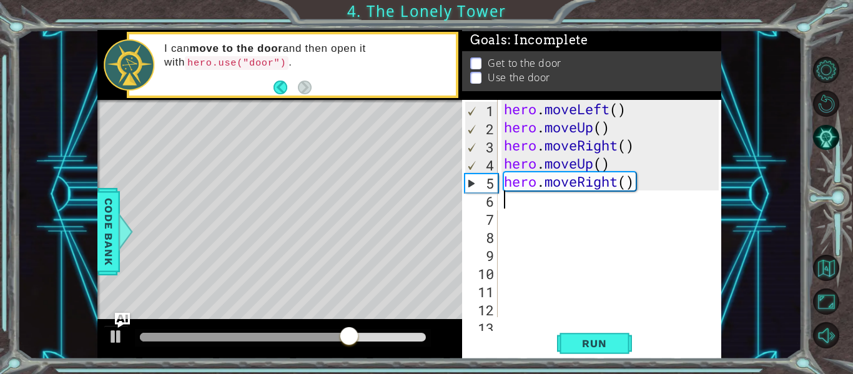
click at [618, 185] on div "hero . moveLeft ( ) hero . moveUp ( ) hero . moveRight ( ) hero . moveUp ( ) he…" at bounding box center [613, 227] width 224 height 254
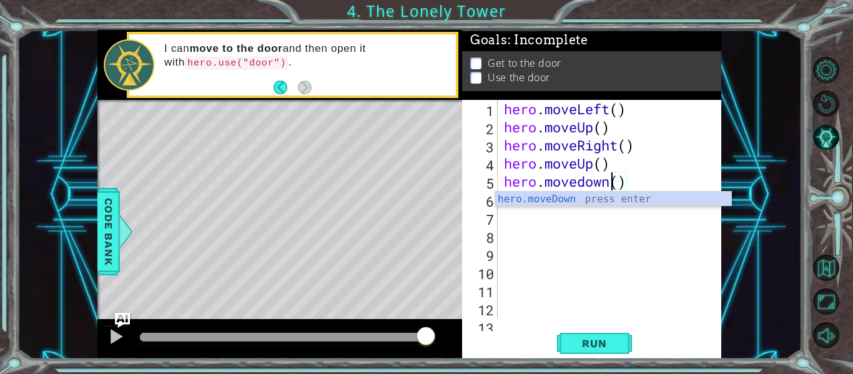
scroll to position [0, 4]
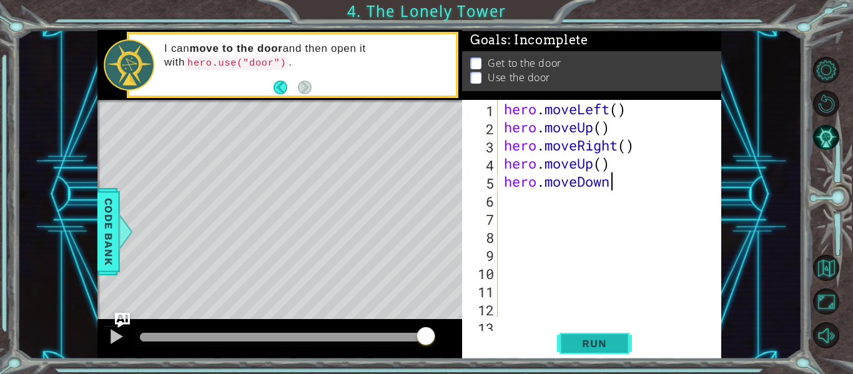
click at [595, 342] on span "Run" at bounding box center [594, 343] width 49 height 12
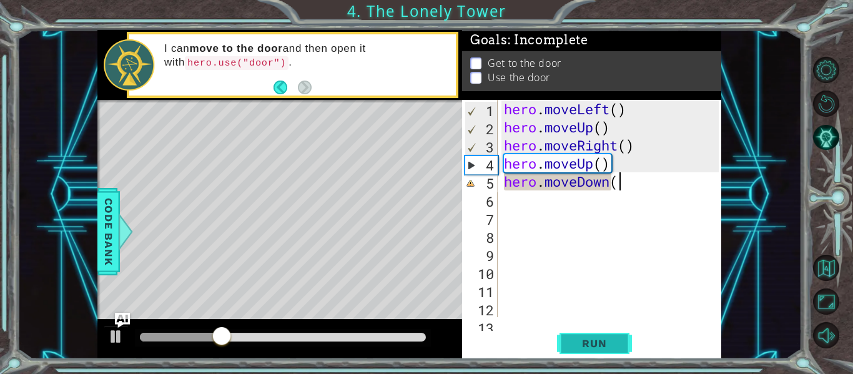
type textarea "hero.moveDown()"
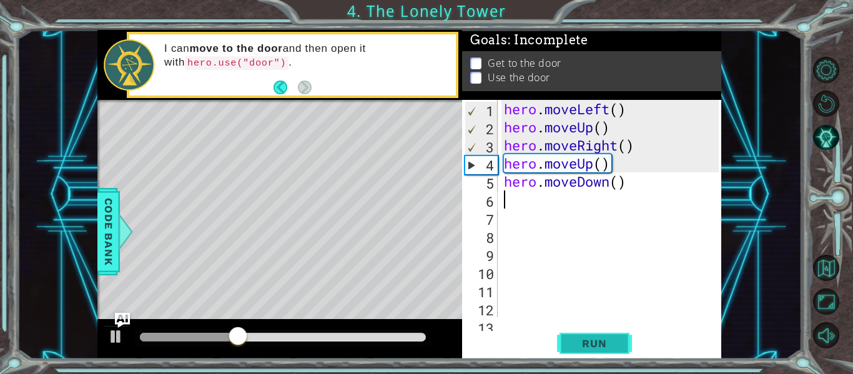
scroll to position [0, 0]
click at [610, 342] on span "Run" at bounding box center [594, 343] width 49 height 12
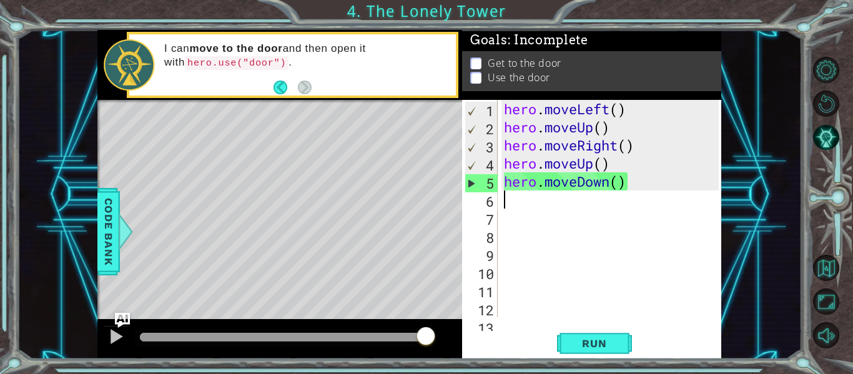
type textarea "hero.moveDown()"
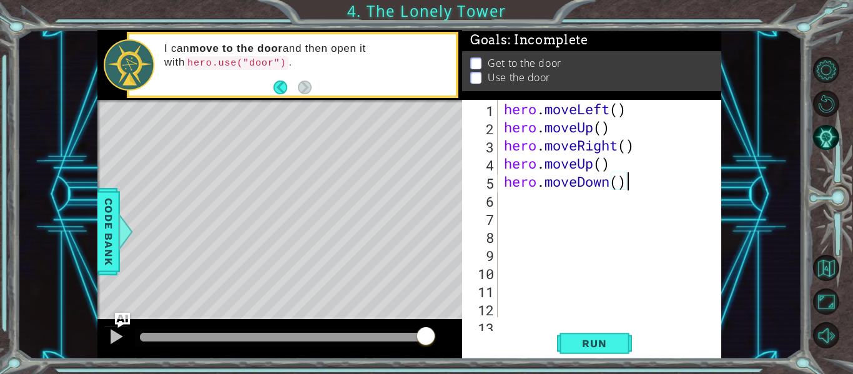
scroll to position [18, 0]
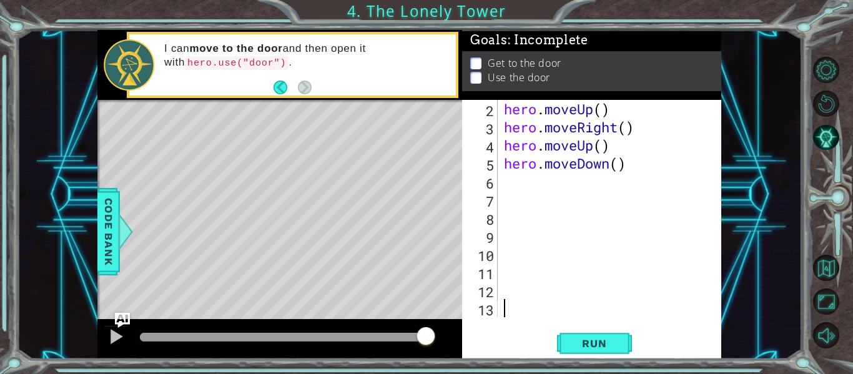
click at [505, 310] on div "hero . moveUp ( ) hero . moveRight ( ) hero . moveUp ( ) hero . moveDown ( )" at bounding box center [613, 227] width 224 height 254
